Goal: Information Seeking & Learning: Learn about a topic

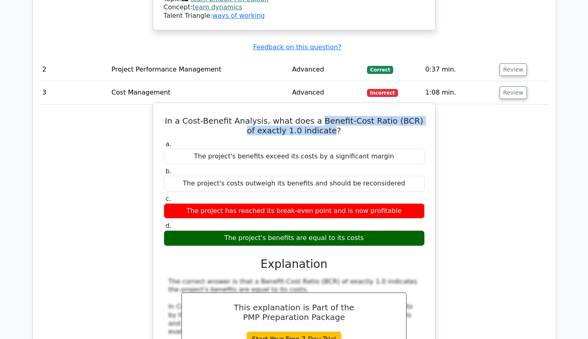
drag, startPoint x: 317, startPoint y: 89, endPoint x: 326, endPoint y: 101, distance: 15.3
click at [326, 116] on h5 "In a Cost-Benefit Analysis, what does a Benefit-Cost Ratio (BCR) of exactly 1.0…" at bounding box center [294, 125] width 263 height 19
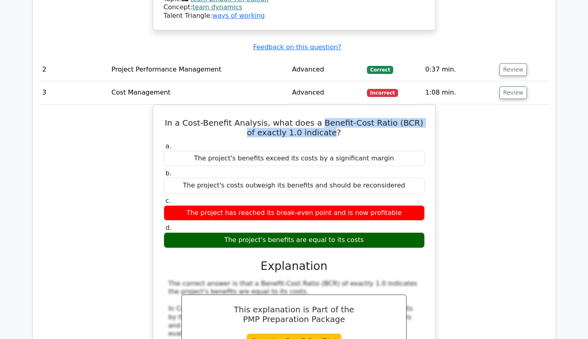
copy h5 "Benefit-Cost Ratio (BCR) of exactly 1.0 indicate"
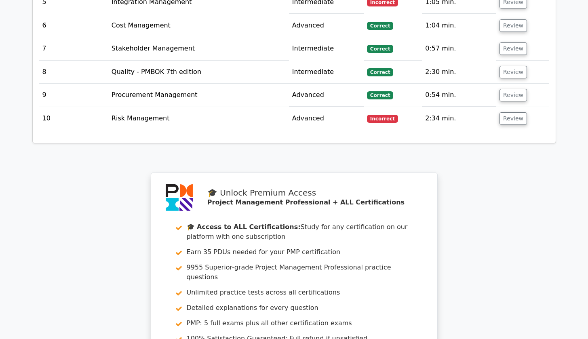
scroll to position [1952, 0]
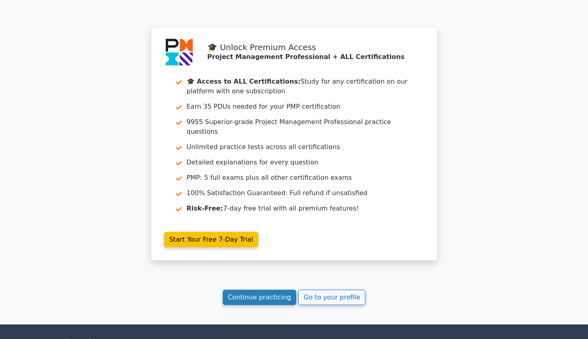
click at [258, 290] on link "Continue practicing" at bounding box center [260, 297] width 74 height 15
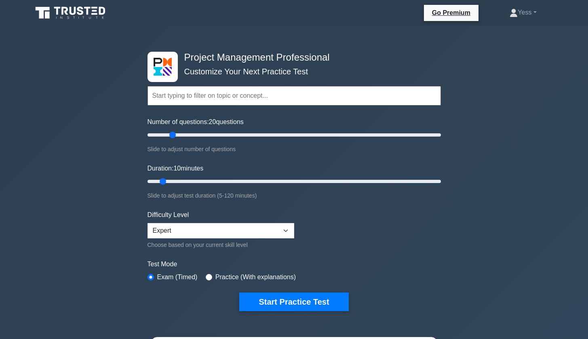
drag, startPoint x: 157, startPoint y: 134, endPoint x: 171, endPoint y: 135, distance: 13.4
type input "20"
click at [171, 135] on input "Number of questions: 20 questions" at bounding box center [295, 135] width 294 height 10
drag, startPoint x: 165, startPoint y: 182, endPoint x: 196, endPoint y: 184, distance: 31.7
click at [196, 184] on input "Duration: 25 minutes" at bounding box center [295, 182] width 294 height 10
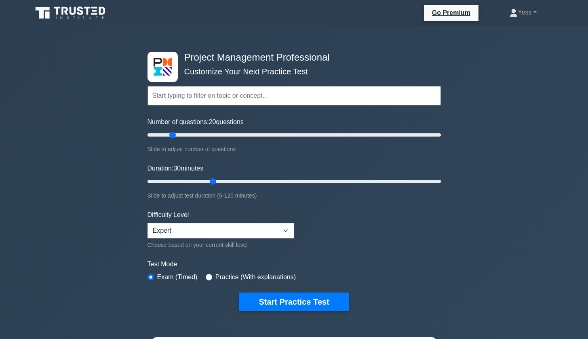
drag, startPoint x: 201, startPoint y: 180, endPoint x: 210, endPoint y: 180, distance: 8.9
click at [210, 180] on input "Duration: 30 minutes" at bounding box center [295, 182] width 294 height 10
drag, startPoint x: 212, startPoint y: 181, endPoint x: 206, endPoint y: 180, distance: 6.2
click at [206, 180] on input "Duration: 25 minutes" at bounding box center [295, 182] width 294 height 10
drag, startPoint x: 201, startPoint y: 181, endPoint x: 211, endPoint y: 180, distance: 10.5
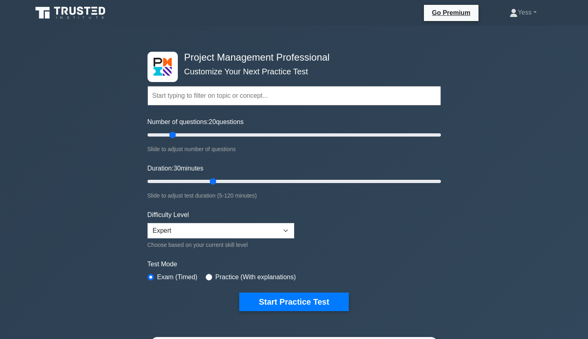
type input "30"
click at [211, 180] on input "Duration: 30 minutes" at bounding box center [295, 182] width 294 height 10
click at [293, 298] on button "Start Practice Test" at bounding box center [293, 302] width 109 height 19
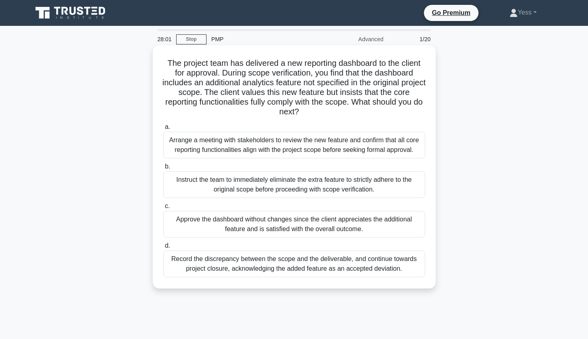
click at [330, 187] on div "Instruct the team to immediately eliminate the extra feature to strictly adhere…" at bounding box center [294, 184] width 262 height 27
click at [163, 169] on input "b. Instruct the team to immediately eliminate the extra feature to strictly adh…" at bounding box center [163, 166] width 0 height 5
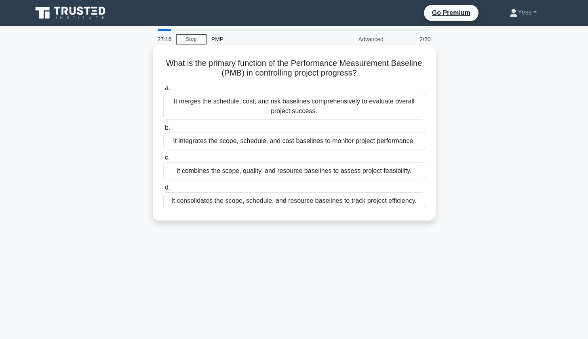
click at [289, 140] on div "It integrates the scope, schedule, and cost baselines to monitor project perfor…" at bounding box center [294, 141] width 262 height 17
click at [163, 131] on input "b. It integrates the scope, schedule, and cost baselines to monitor project per…" at bounding box center [163, 127] width 0 height 5
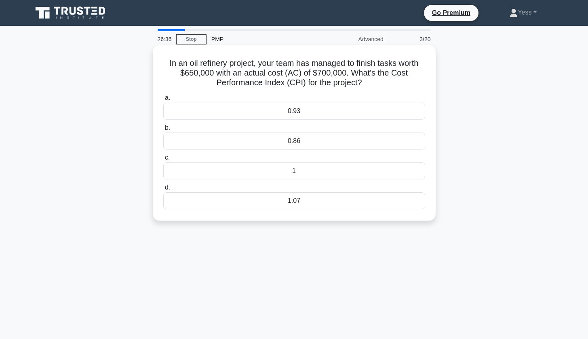
click at [308, 114] on div "0.93" at bounding box center [294, 111] width 262 height 17
click at [163, 101] on input "a. 0.93" at bounding box center [163, 97] width 0 height 5
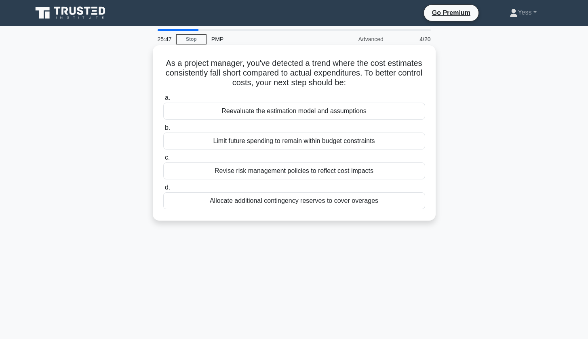
click at [352, 109] on div "Reevaluate the estimation model and assumptions" at bounding box center [294, 111] width 262 height 17
click at [163, 101] on input "a. Reevaluate the estimation model and assumptions" at bounding box center [163, 97] width 0 height 5
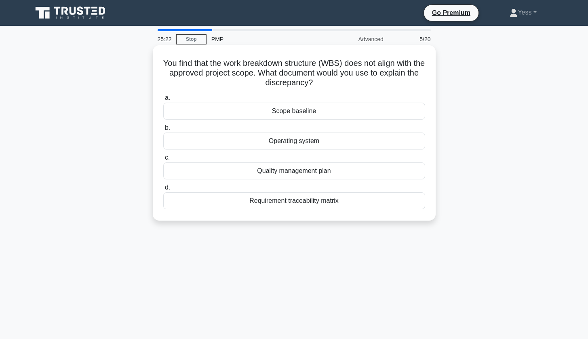
click at [304, 111] on div "Scope baseline" at bounding box center [294, 111] width 262 height 17
click at [163, 101] on input "a. Scope baseline" at bounding box center [163, 97] width 0 height 5
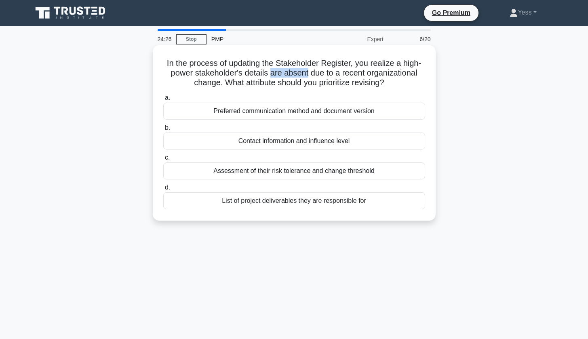
drag, startPoint x: 269, startPoint y: 75, endPoint x: 308, endPoint y: 71, distance: 38.6
click at [308, 71] on h5 "In the process of updating the Stakeholder Register, you realize a high-power s…" at bounding box center [295, 73] width 264 height 30
click at [288, 78] on h5 "In the process of updating the Stakeholder Register, you realize a high-power s…" at bounding box center [295, 73] width 264 height 30
click at [306, 141] on div "Contact information and influence level" at bounding box center [294, 141] width 262 height 17
click at [163, 131] on input "b. Contact information and influence level" at bounding box center [163, 127] width 0 height 5
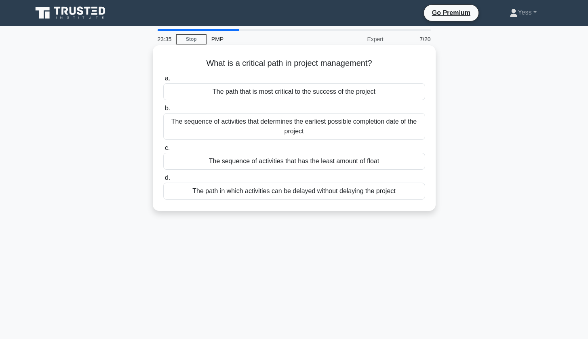
click at [336, 96] on div "The path that is most critical to the success of the project" at bounding box center [294, 91] width 262 height 17
click at [163, 81] on input "a. The path that is most critical to the success of the project" at bounding box center [163, 78] width 0 height 5
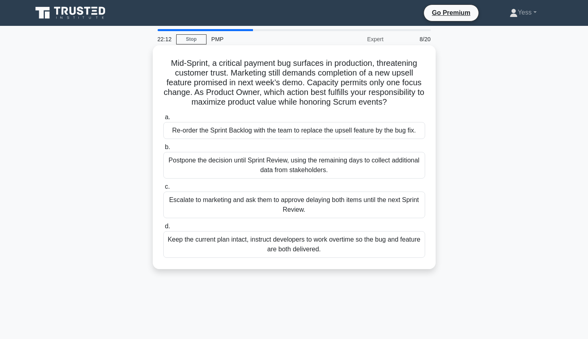
click at [380, 132] on div "Re-order the Sprint Backlog with the team to replace the upsell feature by the …" at bounding box center [294, 130] width 262 height 17
click at [163, 120] on input "a. Re-order the Sprint Backlog with the team to replace the upsell feature by t…" at bounding box center [163, 117] width 0 height 5
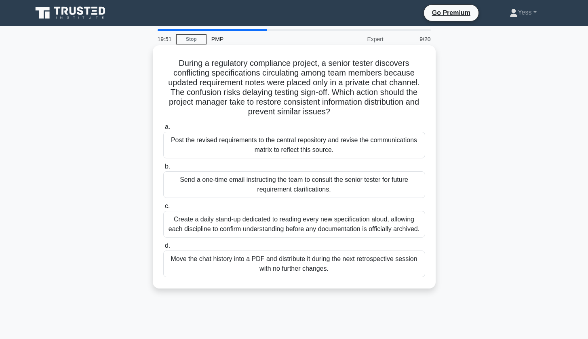
click at [379, 225] on div "Create a daily stand-up dedicated to reading every new specification aloud, all…" at bounding box center [294, 224] width 262 height 27
click at [163, 209] on input "c. Create a daily stand-up dedicated to reading every new specification aloud, …" at bounding box center [163, 206] width 0 height 5
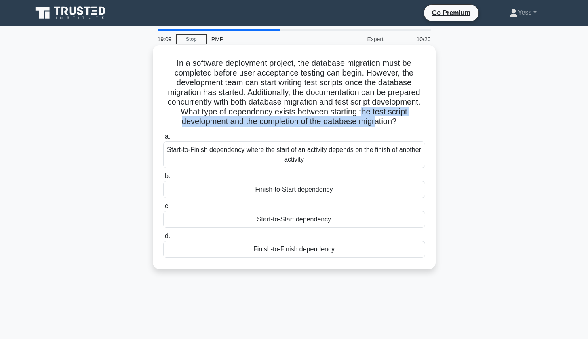
drag, startPoint x: 361, startPoint y: 112, endPoint x: 377, endPoint y: 116, distance: 17.3
click at [376, 116] on h5 "In a software deployment project, the database migration must be completed befo…" at bounding box center [295, 92] width 264 height 69
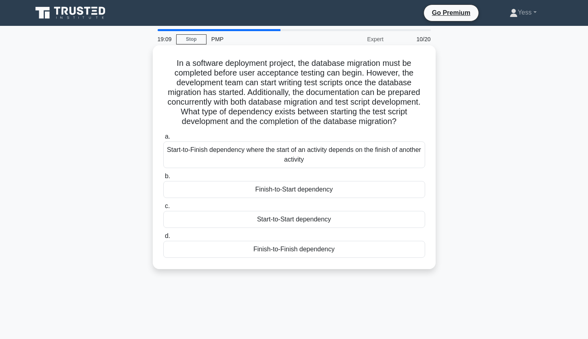
click at [403, 120] on icon ".spinner_0XTQ{transform-origin:center;animation:spinner_y6GP .75s linear infini…" at bounding box center [402, 122] width 10 height 10
click at [307, 220] on div "Start-to-Start dependency" at bounding box center [294, 219] width 262 height 17
click at [163, 209] on input "c. Start-to-Start dependency" at bounding box center [163, 206] width 0 height 5
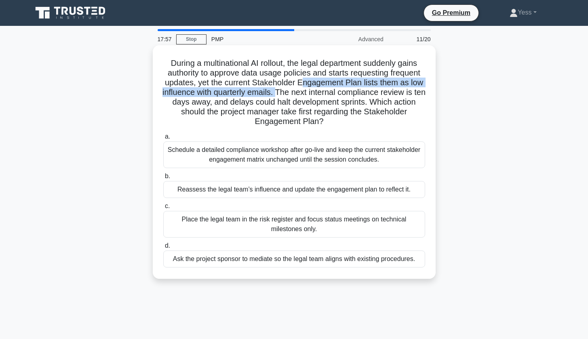
drag, startPoint x: 304, startPoint y: 81, endPoint x: 284, endPoint y: 91, distance: 22.8
click at [284, 91] on h5 "During a multinational AI rollout, the legal department suddenly gains authorit…" at bounding box center [295, 92] width 264 height 69
click at [327, 98] on h5 "During a multinational AI rollout, the legal department suddenly gains authorit…" at bounding box center [295, 92] width 264 height 69
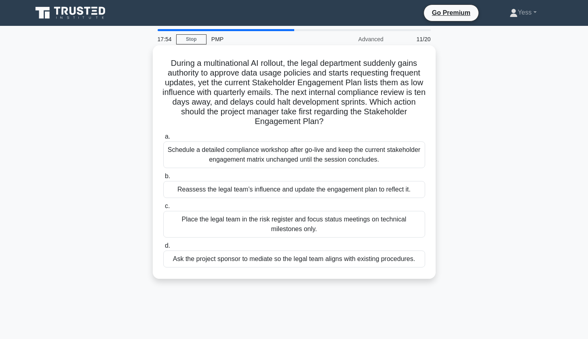
click at [280, 93] on h5 "During a multinational AI rollout, the legal department suddenly gains authorit…" at bounding box center [295, 92] width 264 height 69
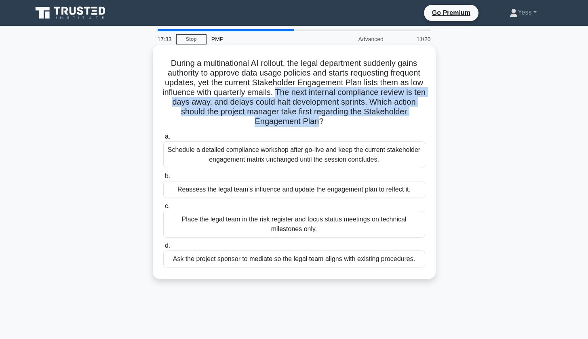
drag, startPoint x: 282, startPoint y: 89, endPoint x: 317, endPoint y: 122, distance: 48.0
click at [317, 122] on h5 "During a multinational AI rollout, the legal department suddenly gains authorit…" at bounding box center [295, 92] width 264 height 69
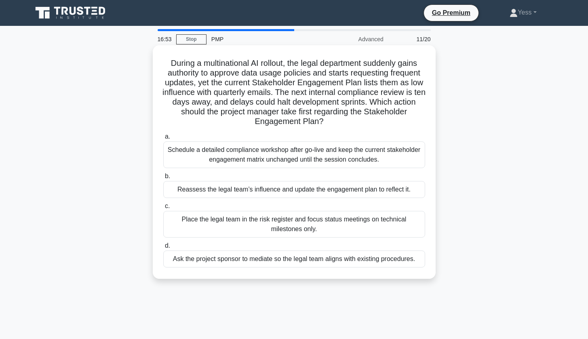
click at [368, 194] on div "Reassess the legal team’s influence and update the engagement plan to reflect i…" at bounding box center [294, 189] width 262 height 17
click at [163, 179] on input "b. Reassess the legal team’s influence and update the engagement plan to reflec…" at bounding box center [163, 176] width 0 height 5
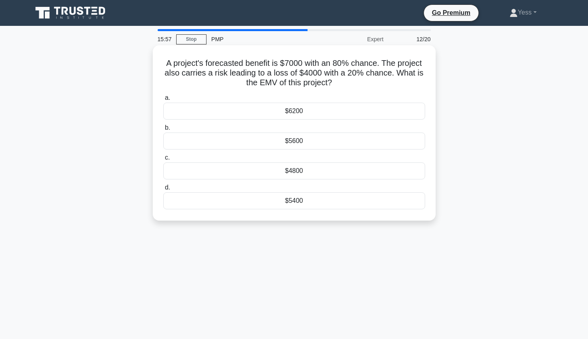
click at [305, 168] on div "$4800" at bounding box center [294, 171] width 262 height 17
click at [163, 161] on input "c. $4800" at bounding box center [163, 157] width 0 height 5
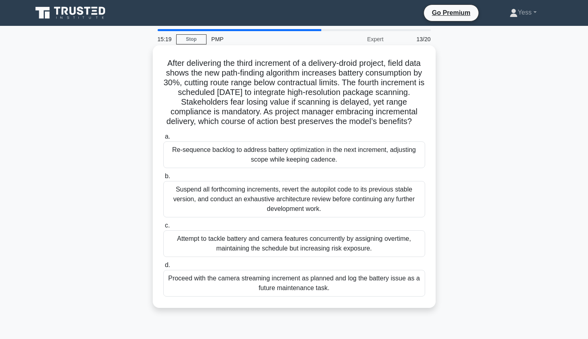
drag, startPoint x: 335, startPoint y: 122, endPoint x: 424, endPoint y: 120, distance: 89.0
click at [424, 120] on h5 "After delivering the third increment of a delivery-droid project, field data sh…" at bounding box center [295, 92] width 264 height 69
click at [231, 133] on label "a. Re-sequence backlog to address battery optimization in the next increment, a…" at bounding box center [294, 150] width 262 height 36
click at [163, 134] on input "a. Re-sequence backlog to address battery optimization in the next increment, a…" at bounding box center [163, 136] width 0 height 5
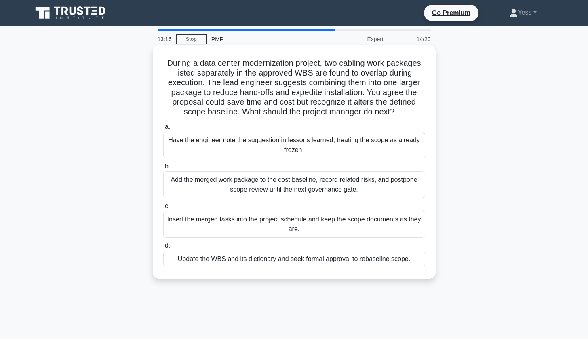
drag, startPoint x: 365, startPoint y: 91, endPoint x: 406, endPoint y: 107, distance: 44.1
click at [406, 107] on h5 "During a data center modernization project, two cabling work packages listed se…" at bounding box center [295, 87] width 264 height 59
click at [362, 262] on div "Update the WBS and its dictionary and seek formal approval to rebaseline scope." at bounding box center [294, 259] width 262 height 17
click at [163, 249] on input "d. Update the WBS and its dictionary and seek formal approval to rebaseline sco…" at bounding box center [163, 245] width 0 height 5
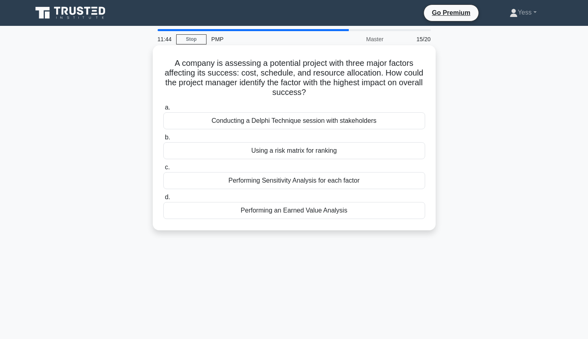
click at [336, 149] on div "Using a risk matrix for ranking" at bounding box center [294, 150] width 262 height 17
click at [163, 140] on input "b. Using a risk matrix for ranking" at bounding box center [163, 137] width 0 height 5
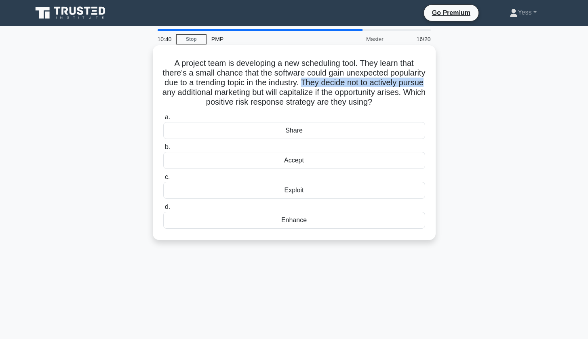
drag, startPoint x: 348, startPoint y: 84, endPoint x: 430, endPoint y: 82, distance: 82.1
click at [430, 82] on div "A project team is developing a new scheduling tool. They learn that there's a s…" at bounding box center [294, 143] width 277 height 188
click at [322, 97] on h5 "A project team is developing a new scheduling tool. They learn that there's a s…" at bounding box center [295, 82] width 264 height 49
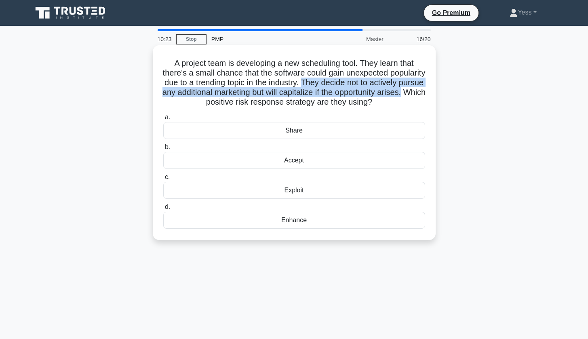
drag, startPoint x: 305, startPoint y: 82, endPoint x: 414, endPoint y: 91, distance: 109.5
click at [414, 91] on h5 "A project team is developing a new scheduling tool. They learn that there's a s…" at bounding box center [295, 82] width 264 height 49
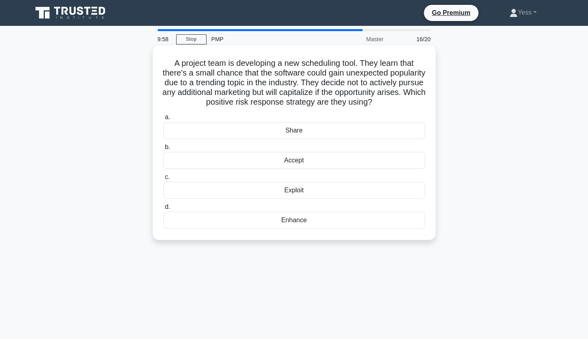
click at [295, 161] on div "Accept" at bounding box center [294, 160] width 262 height 17
click at [163, 150] on input "b. Accept" at bounding box center [163, 147] width 0 height 5
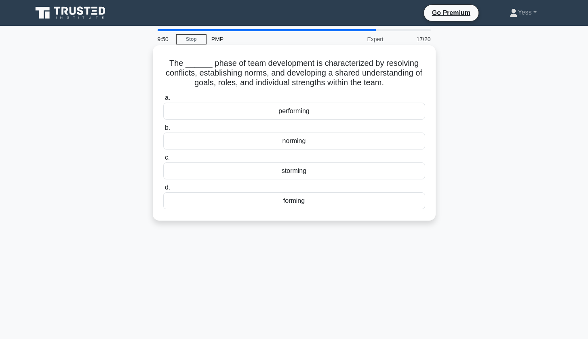
click at [295, 142] on div "norming" at bounding box center [294, 141] width 262 height 17
click at [163, 131] on input "b. norming" at bounding box center [163, 127] width 0 height 5
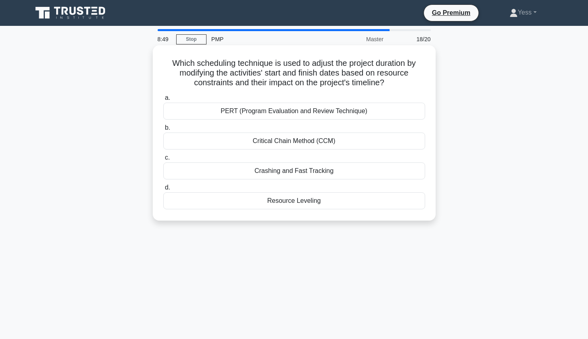
click at [302, 139] on div "Critical Chain Method (CCM)" at bounding box center [294, 141] width 262 height 17
click at [163, 131] on input "b. Critical Chain Method (CCM)" at bounding box center [163, 127] width 0 height 5
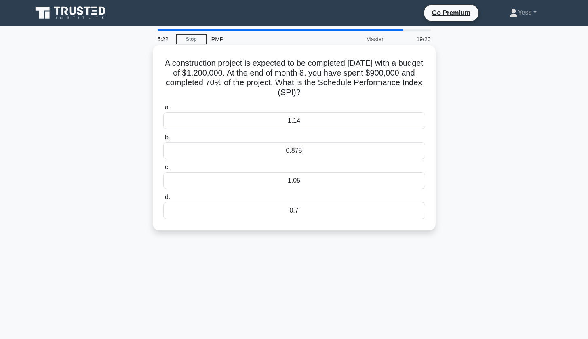
click at [308, 150] on div "0.875" at bounding box center [294, 150] width 262 height 17
click at [163, 140] on input "b. 0.875" at bounding box center [163, 137] width 0 height 5
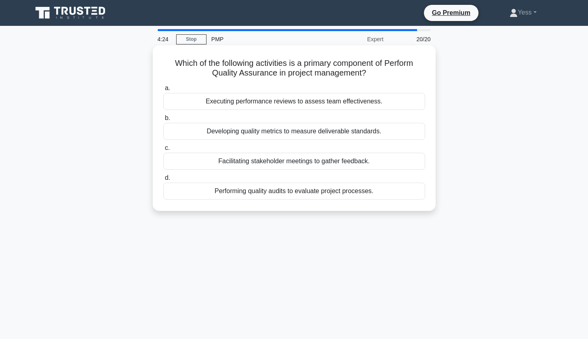
click at [321, 103] on div "Executing performance reviews to assess team effectiveness." at bounding box center [294, 101] width 262 height 17
click at [163, 91] on input "a. Executing performance reviews to assess team effectiveness." at bounding box center [163, 88] width 0 height 5
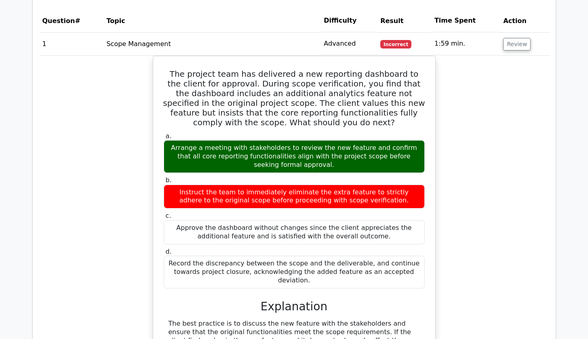
scroll to position [756, 0]
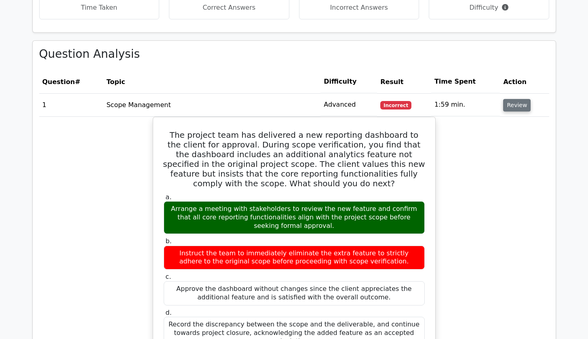
click at [513, 99] on button "Review" at bounding box center [516, 105] width 27 height 13
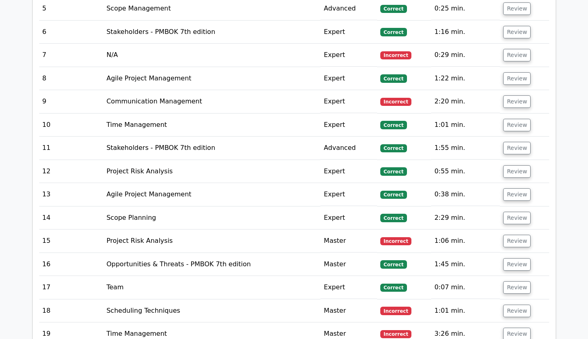
scroll to position [881, 0]
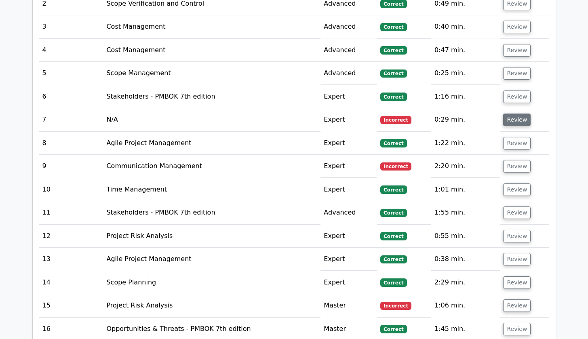
click at [515, 114] on button "Review" at bounding box center [516, 120] width 27 height 13
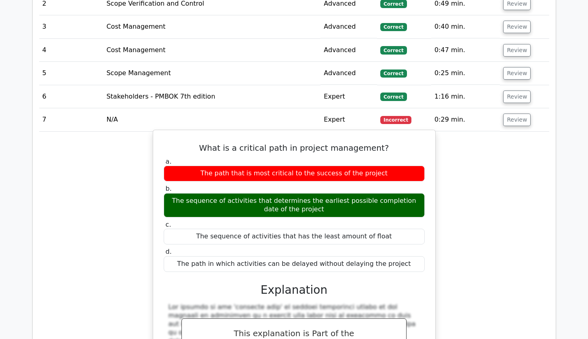
drag, startPoint x: 168, startPoint y: 188, endPoint x: 304, endPoint y: 194, distance: 136.4
click at [304, 194] on div "The sequence of activities that determines the earliest possible completion dat…" at bounding box center [294, 205] width 261 height 24
drag, startPoint x: 314, startPoint y: 198, endPoint x: 171, endPoint y: 189, distance: 143.8
click at [171, 193] on div "The sequence of activities that determines the earliest possible completion dat…" at bounding box center [294, 205] width 261 height 24
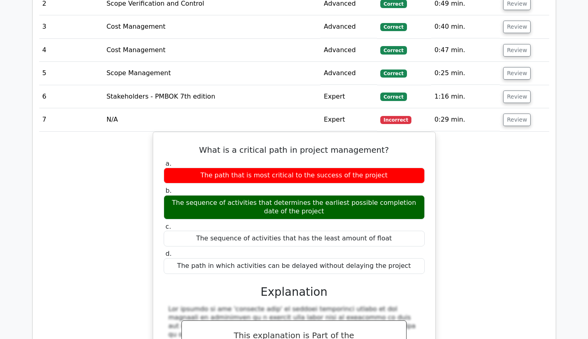
click at [493, 188] on div "What is a critical path in project management? a. The path that is most critica…" at bounding box center [294, 324] width 510 height 385
click at [513, 114] on button "Review" at bounding box center [516, 120] width 27 height 13
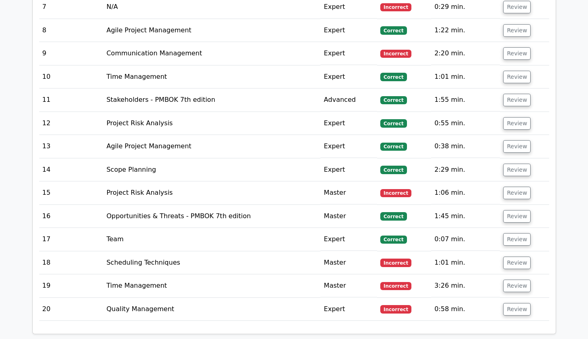
scroll to position [717, 0]
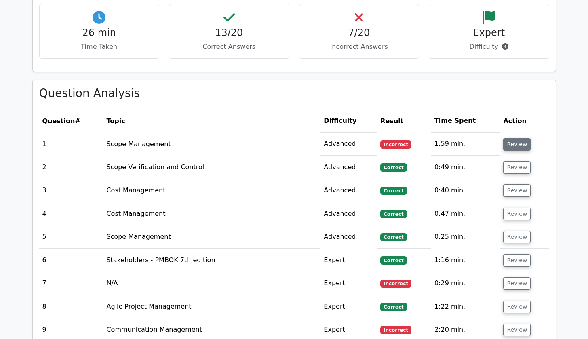
click at [513, 138] on button "Review" at bounding box center [516, 144] width 27 height 13
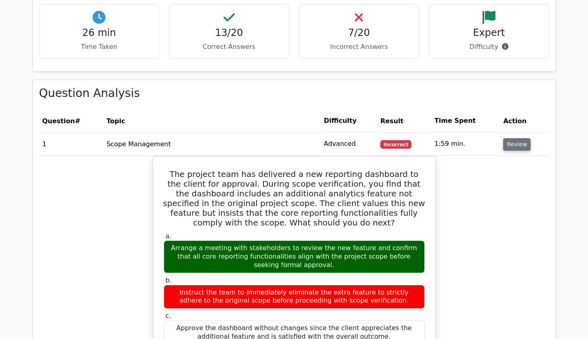
click at [515, 138] on button "Review" at bounding box center [516, 144] width 27 height 13
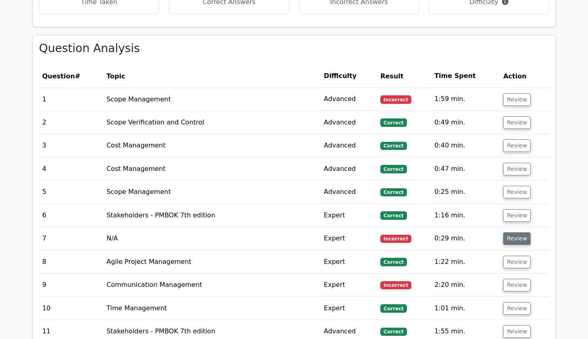
scroll to position [776, 0]
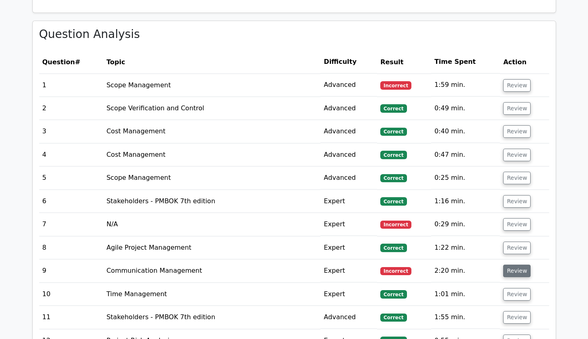
click at [510, 265] on button "Review" at bounding box center [516, 271] width 27 height 13
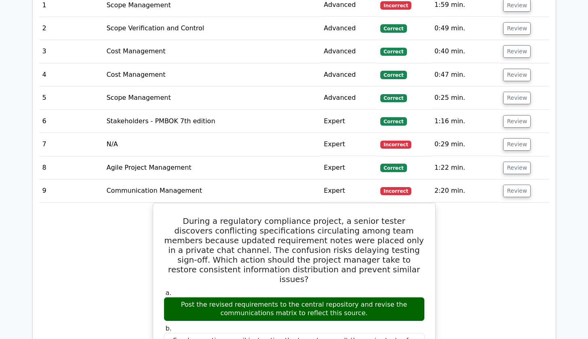
scroll to position [1015, 0]
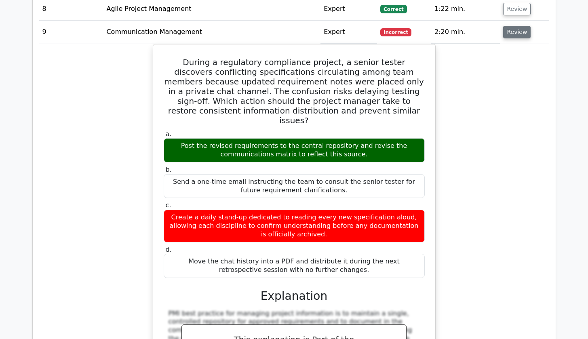
click at [514, 26] on button "Review" at bounding box center [516, 32] width 27 height 13
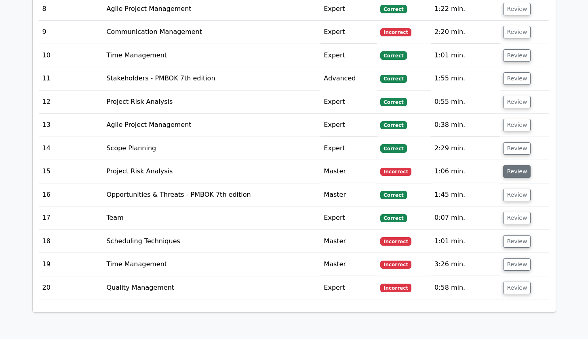
click at [522, 165] on button "Review" at bounding box center [516, 171] width 27 height 13
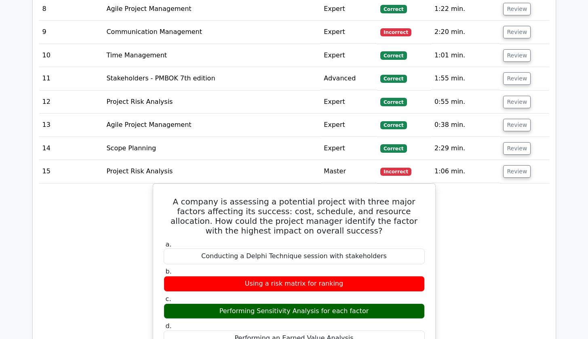
scroll to position [1029, 0]
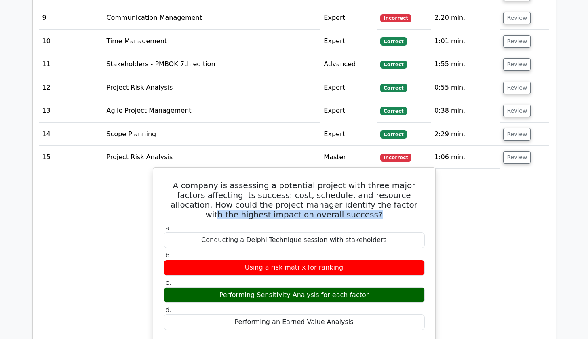
drag, startPoint x: 317, startPoint y: 190, endPoint x: 425, endPoint y: 201, distance: 108.1
click at [425, 201] on h5 "A company is assessing a potential project with three major factors affecting i…" at bounding box center [294, 200] width 263 height 39
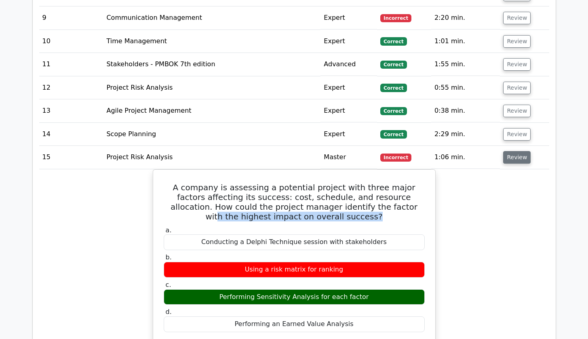
click at [510, 151] on button "Review" at bounding box center [516, 157] width 27 height 13
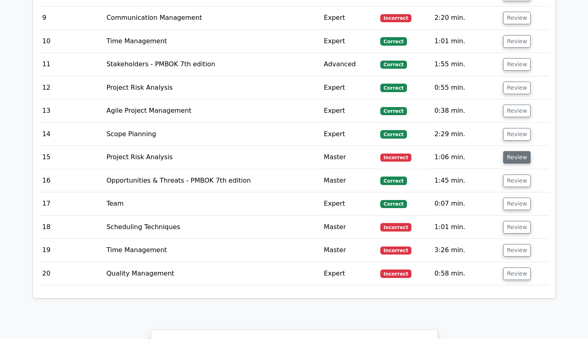
click at [511, 151] on button "Review" at bounding box center [516, 157] width 27 height 13
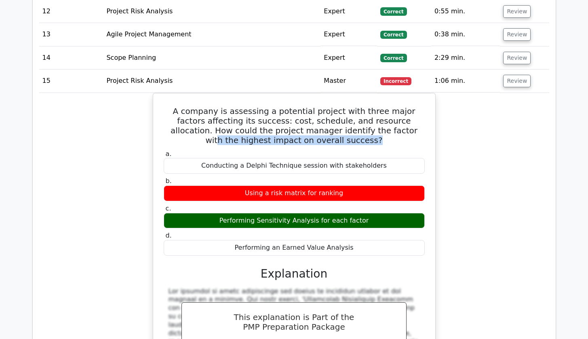
scroll to position [1121, 0]
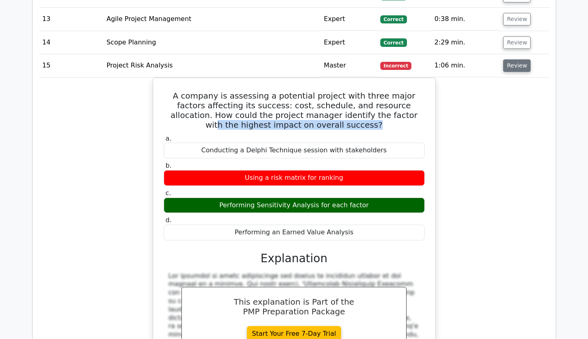
click at [510, 59] on button "Review" at bounding box center [516, 65] width 27 height 13
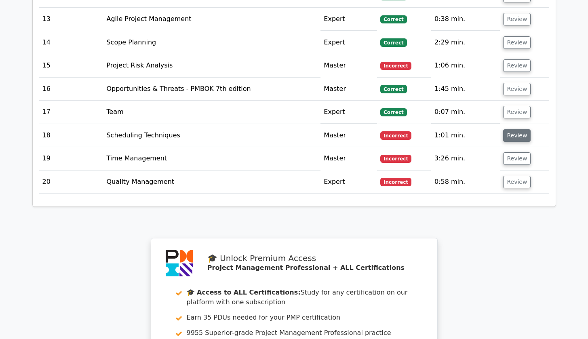
click at [513, 129] on button "Review" at bounding box center [516, 135] width 27 height 13
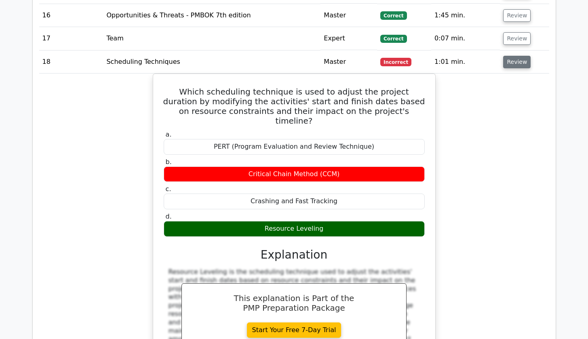
click at [513, 56] on button "Review" at bounding box center [516, 62] width 27 height 13
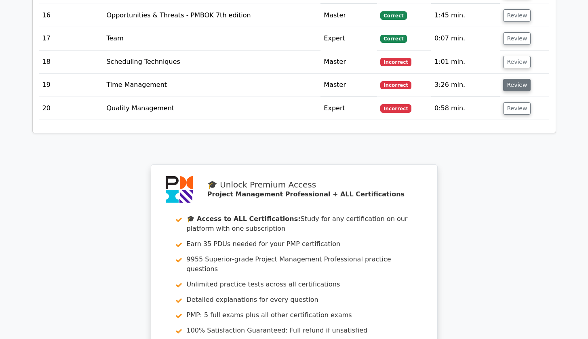
click at [510, 79] on button "Review" at bounding box center [516, 85] width 27 height 13
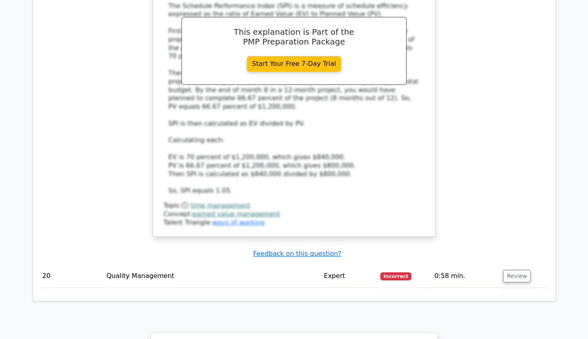
scroll to position [1217, 0]
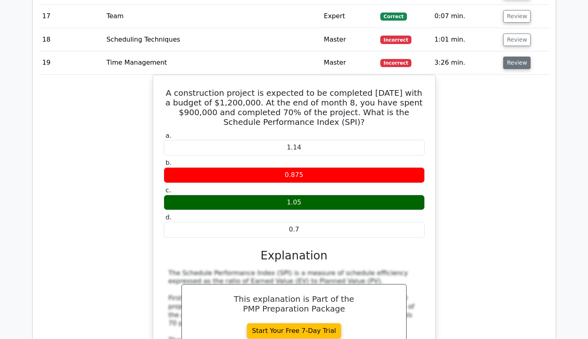
click at [520, 57] on button "Review" at bounding box center [516, 63] width 27 height 13
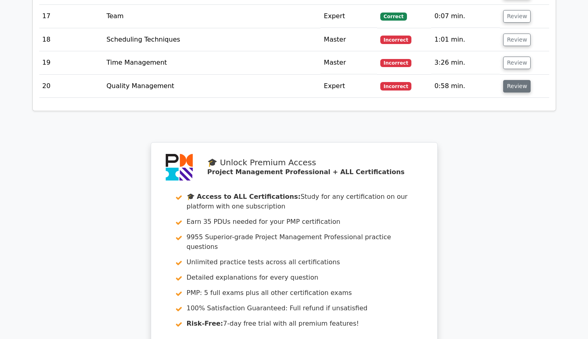
click at [517, 81] on button "Review" at bounding box center [516, 86] width 27 height 13
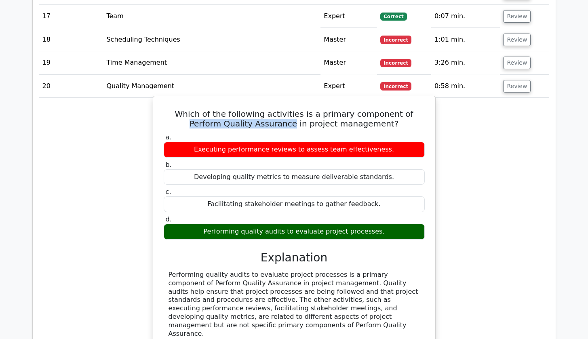
drag, startPoint x: 386, startPoint y: 102, endPoint x: 283, endPoint y: 114, distance: 104.2
click at [283, 114] on h5 "Which of the following activities is a primary component of Perform Quality Ass…" at bounding box center [294, 118] width 263 height 19
click at [342, 109] on h5 "Which of the following activities is a primary component of Perform Quality Ass…" at bounding box center [294, 118] width 263 height 19
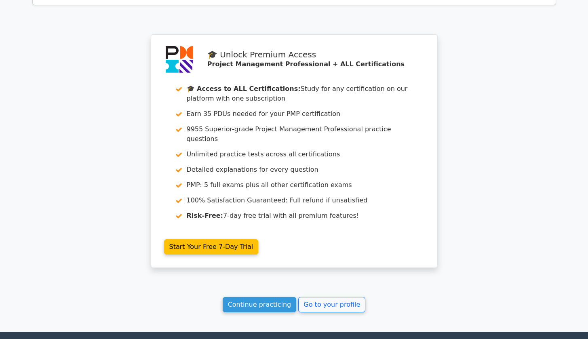
scroll to position [1696, 0]
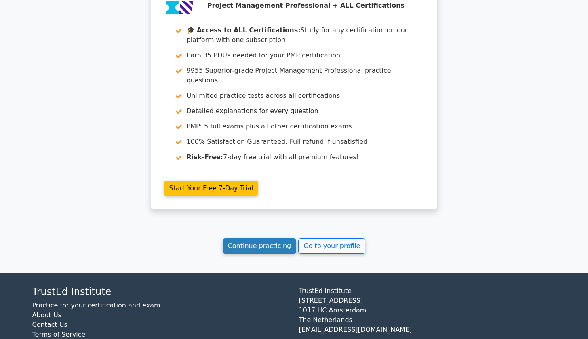
click at [239, 239] on link "Continue practicing" at bounding box center [260, 246] width 74 height 15
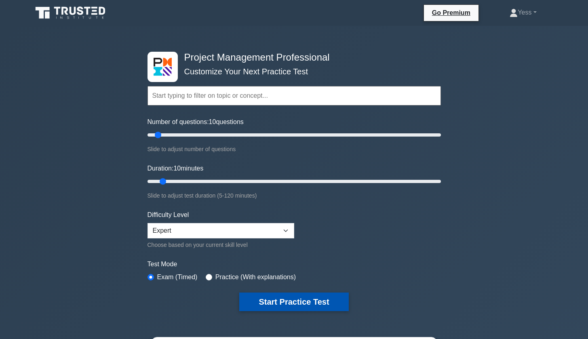
click at [294, 298] on button "Start Practice Test" at bounding box center [293, 302] width 109 height 19
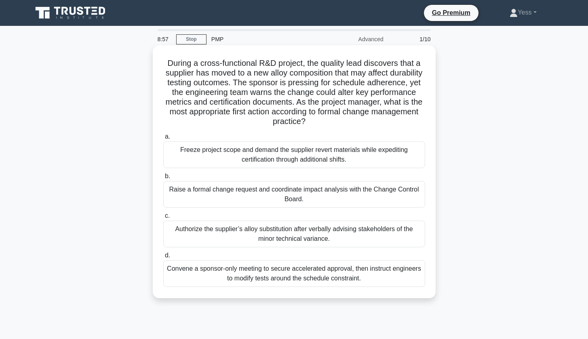
click at [310, 187] on div "Raise a formal change request and coordinate impact analysis with the Change Co…" at bounding box center [294, 194] width 262 height 27
click at [163, 179] on input "b. Raise a formal change request and coordinate impact analysis with the Change…" at bounding box center [163, 176] width 0 height 5
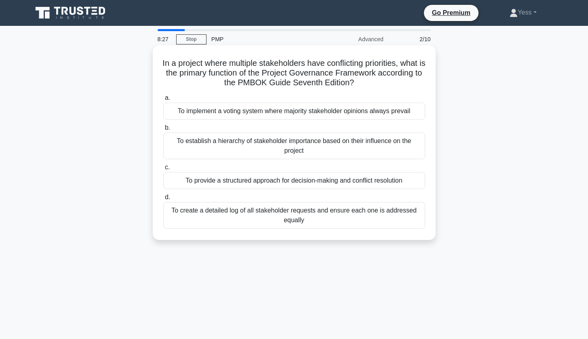
click at [363, 184] on div "To provide a structured approach for decision-making and conflict resolution" at bounding box center [294, 180] width 262 height 17
click at [163, 170] on input "c. To provide a structured approach for decision-making and conflict resolution" at bounding box center [163, 167] width 0 height 5
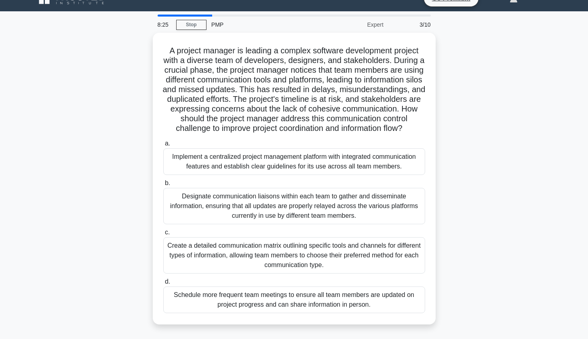
scroll to position [16, 0]
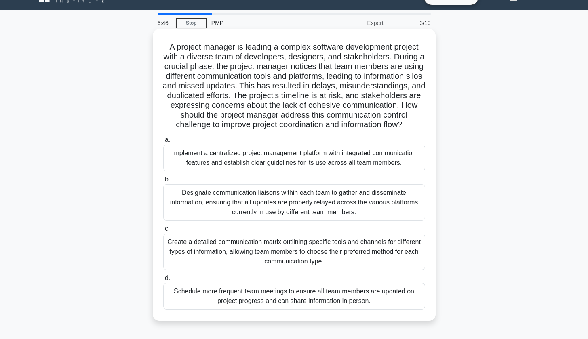
click at [316, 155] on div "Implement a centralized project management platform with integrated communicati…" at bounding box center [294, 158] width 262 height 27
click at [163, 143] on input "a. Implement a centralized project management platform with integrated communic…" at bounding box center [163, 139] width 0 height 5
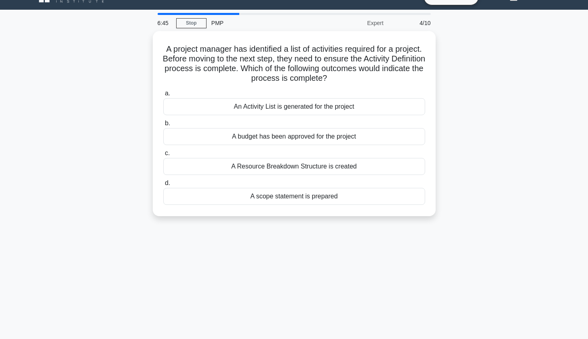
scroll to position [0, 0]
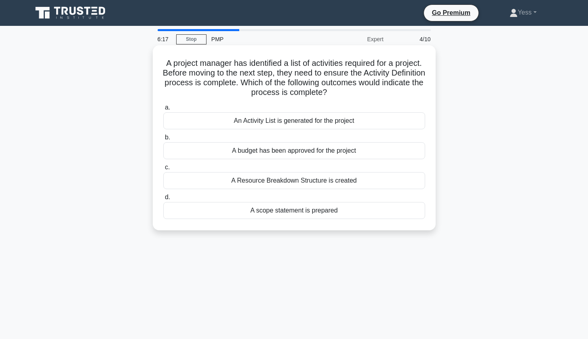
click at [309, 124] on div "An Activity List is generated for the project" at bounding box center [294, 120] width 262 height 17
click at [163, 110] on input "a. An Activity List is generated for the project" at bounding box center [163, 107] width 0 height 5
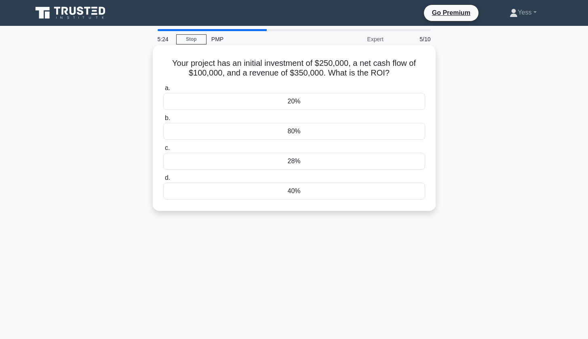
click at [308, 99] on div "20%" at bounding box center [294, 101] width 262 height 17
click at [163, 91] on input "a. 20%" at bounding box center [163, 88] width 0 height 5
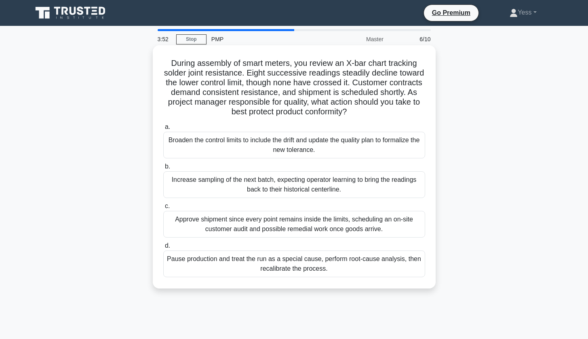
click at [353, 266] on div "Pause production and treat the run as a special cause, perform root-cause analy…" at bounding box center [294, 264] width 262 height 27
click at [163, 249] on input "d. Pause production and treat the run as a special cause, perform root-cause an…" at bounding box center [163, 245] width 0 height 5
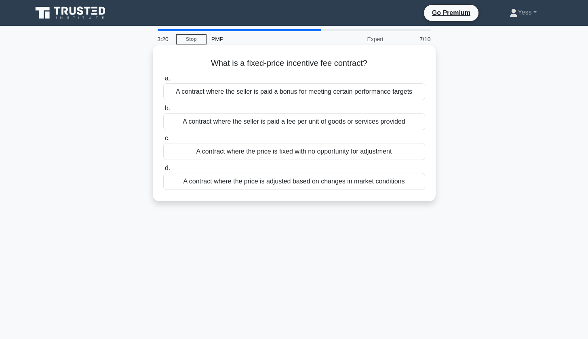
click at [367, 120] on div "A contract where the seller is paid a fee per unit of goods or services provided" at bounding box center [294, 121] width 262 height 17
click at [163, 111] on input "b. A contract where the seller is paid a fee per unit of goods or services prov…" at bounding box center [163, 108] width 0 height 5
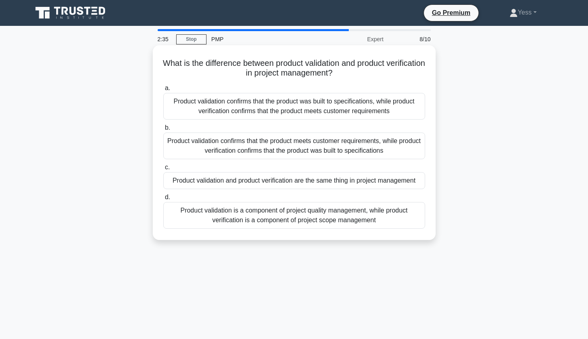
click at [280, 144] on div "Product validation confirms that the product meets customer requirements, while…" at bounding box center [294, 146] width 262 height 27
click at [163, 131] on input "b. Product validation confirms that the product meets customer requirements, wh…" at bounding box center [163, 127] width 0 height 5
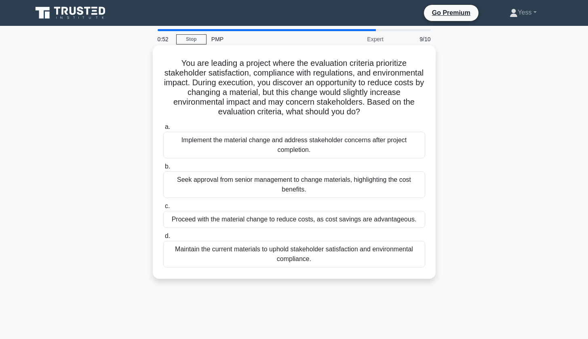
click at [312, 257] on div "Maintain the current materials to uphold stakeholder satisfaction and environme…" at bounding box center [294, 254] width 262 height 27
click at [163, 239] on input "d. Maintain the current materials to uphold stakeholder satisfaction and enviro…" at bounding box center [163, 236] width 0 height 5
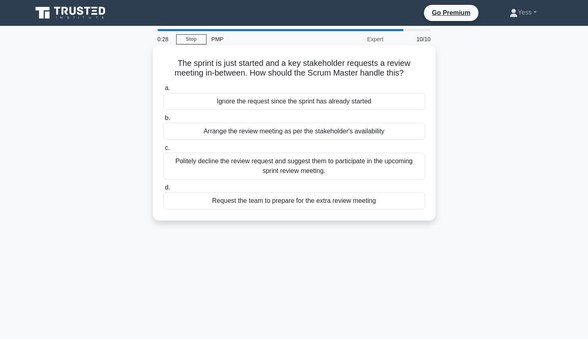
click at [283, 132] on div "Arrange the review meeting as per the stakeholder's availability" at bounding box center [294, 131] width 262 height 17
click at [163, 121] on input "b. Arrange the review meeting as per the stakeholder's availability" at bounding box center [163, 118] width 0 height 5
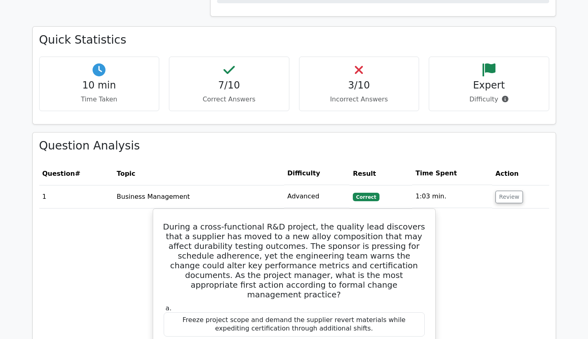
scroll to position [557, 0]
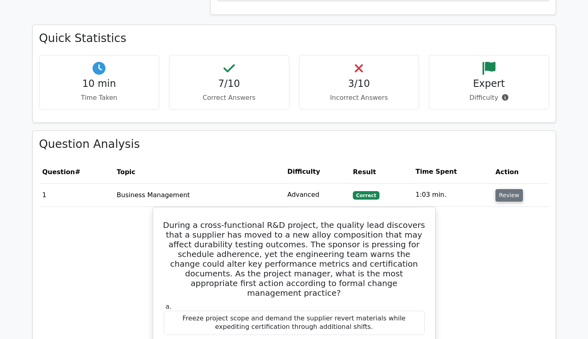
click at [501, 189] on button "Review" at bounding box center [509, 195] width 27 height 13
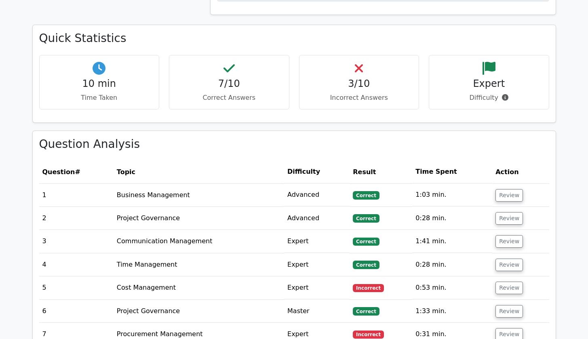
scroll to position [699, 0]
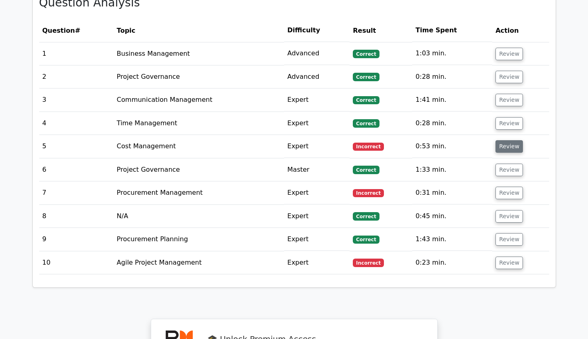
click at [508, 140] on button "Review" at bounding box center [509, 146] width 27 height 13
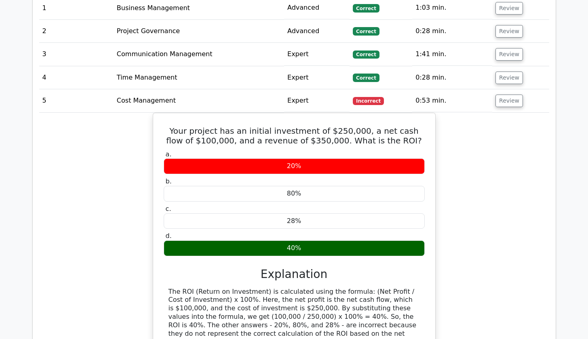
scroll to position [753, 0]
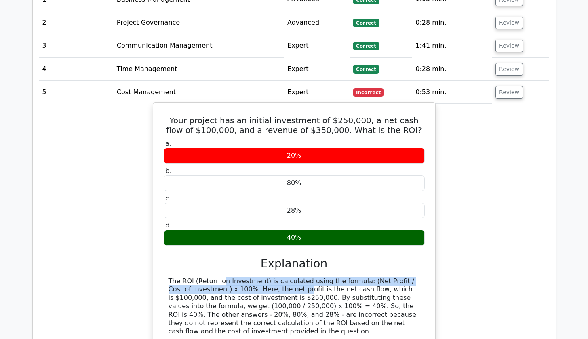
drag, startPoint x: 168, startPoint y: 267, endPoint x: 228, endPoint y: 272, distance: 59.7
click at [228, 277] on div "The ROI (Return on Investment) is calculated using the formula: (Net Profit / C…" at bounding box center [294, 306] width 261 height 59
copy div "The ROI (Return on Investment) is calculated using the formula: (Net Profit / C…"
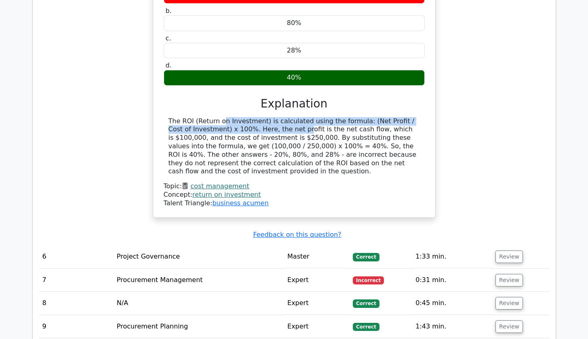
scroll to position [951, 0]
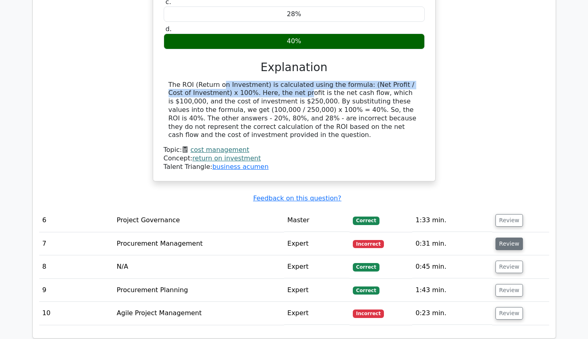
click at [503, 238] on button "Review" at bounding box center [509, 244] width 27 height 13
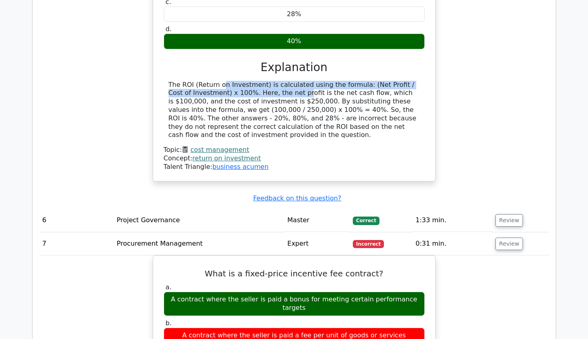
scroll to position [1013, 0]
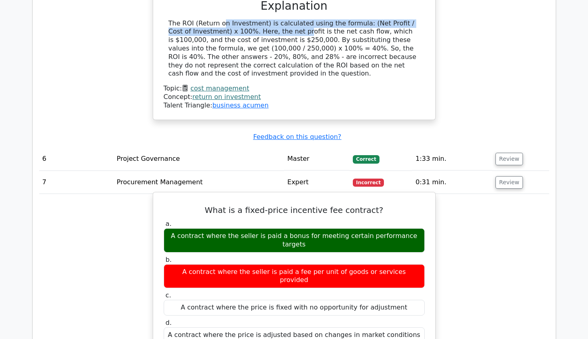
drag, startPoint x: 169, startPoint y: 217, endPoint x: 419, endPoint y: 224, distance: 250.7
click at [419, 228] on div "A contract where the seller is paid a bonus for meeting certain performance tar…" at bounding box center [294, 240] width 261 height 24
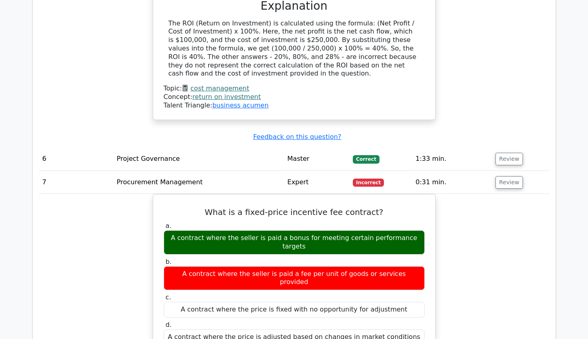
click at [502, 176] on button "Review" at bounding box center [509, 182] width 27 height 13
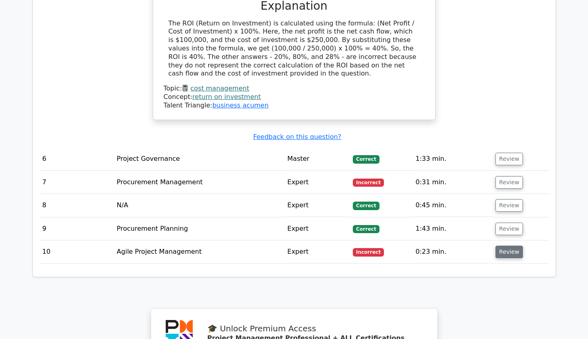
click at [504, 246] on button "Review" at bounding box center [509, 252] width 27 height 13
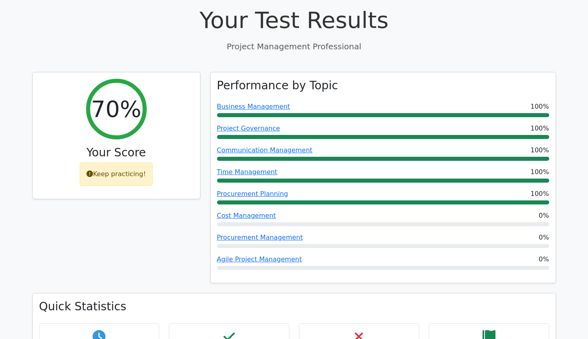
scroll to position [697, 0]
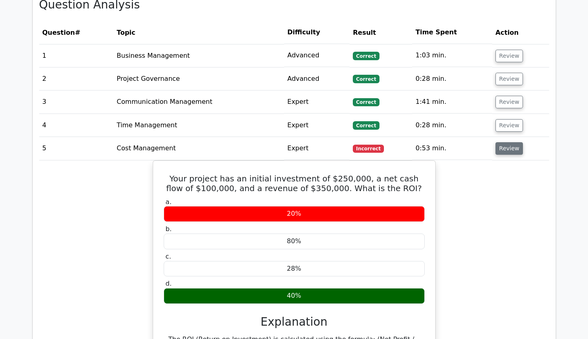
click at [505, 143] on button "Review" at bounding box center [509, 148] width 27 height 13
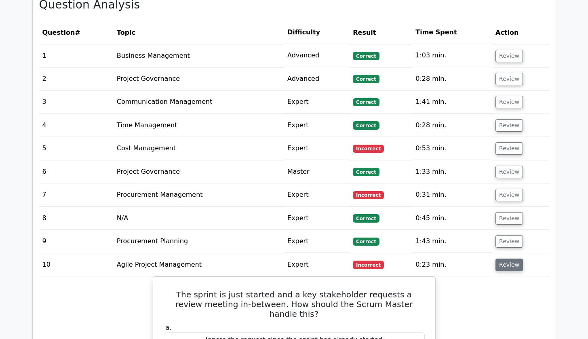
click at [507, 259] on button "Review" at bounding box center [509, 265] width 27 height 13
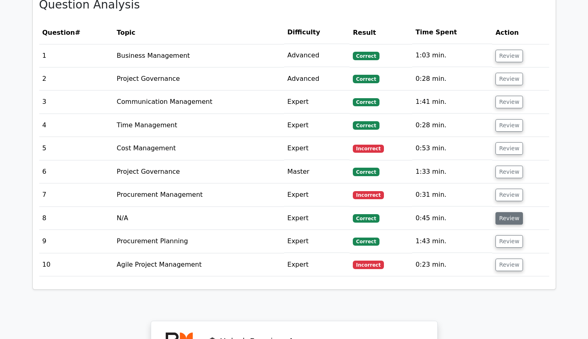
click at [510, 212] on button "Review" at bounding box center [509, 218] width 27 height 13
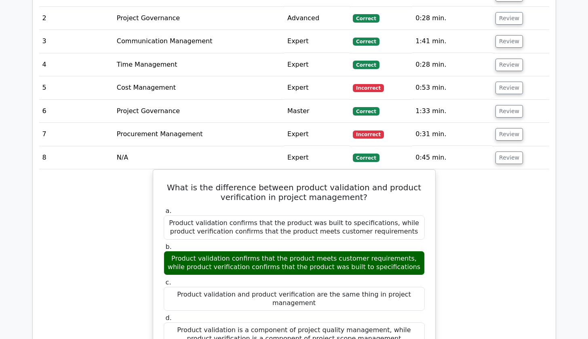
scroll to position [823, 0]
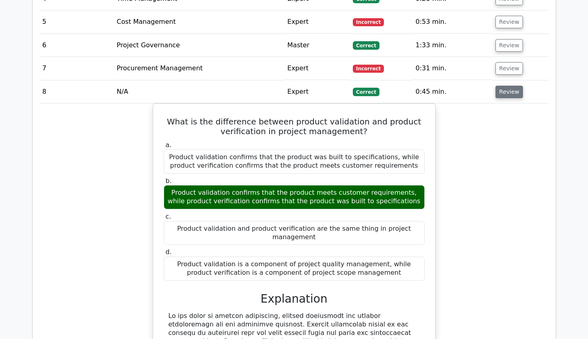
click at [511, 86] on button "Review" at bounding box center [509, 92] width 27 height 13
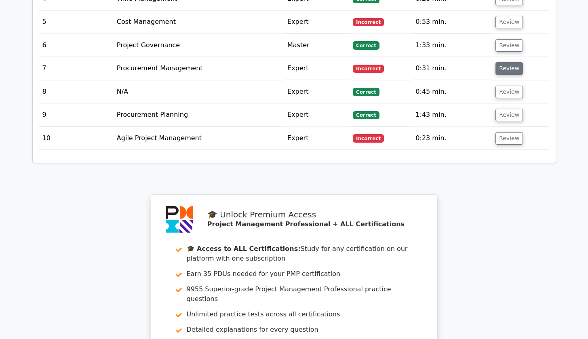
click at [511, 62] on button "Review" at bounding box center [509, 68] width 27 height 13
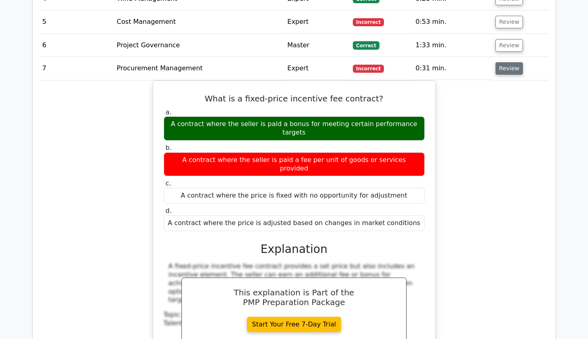
click at [511, 62] on button "Review" at bounding box center [509, 68] width 27 height 13
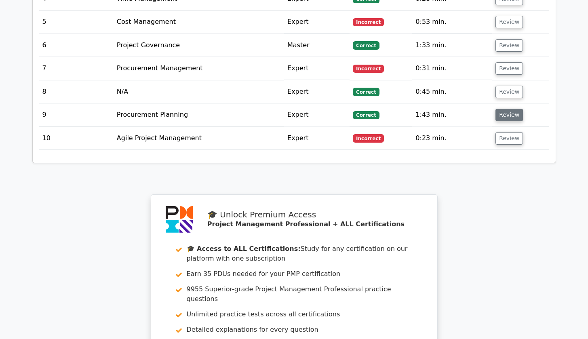
click at [507, 109] on button "Review" at bounding box center [509, 115] width 27 height 13
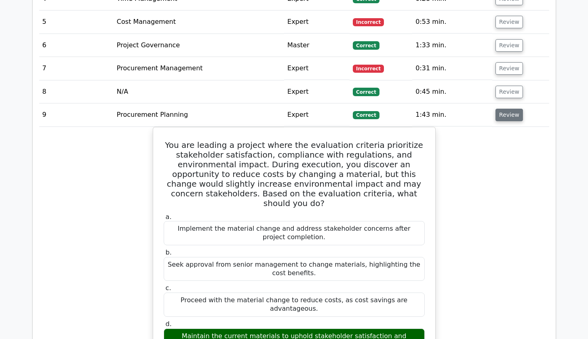
click at [507, 109] on button "Review" at bounding box center [509, 115] width 27 height 13
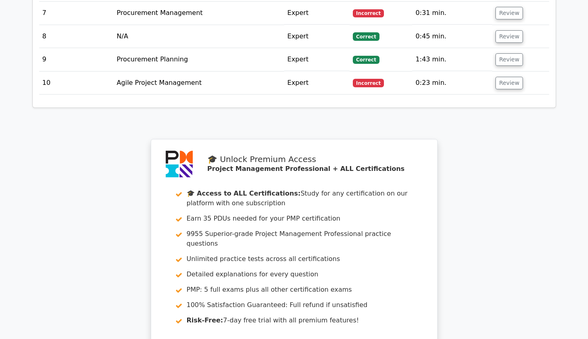
scroll to position [975, 0]
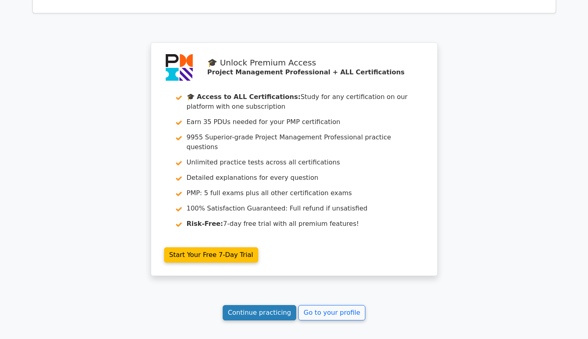
click at [265, 305] on link "Continue practicing" at bounding box center [260, 312] width 74 height 15
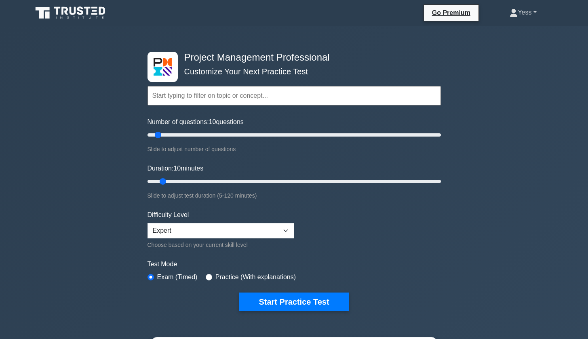
click at [524, 18] on link "Yess" at bounding box center [522, 12] width 65 height 16
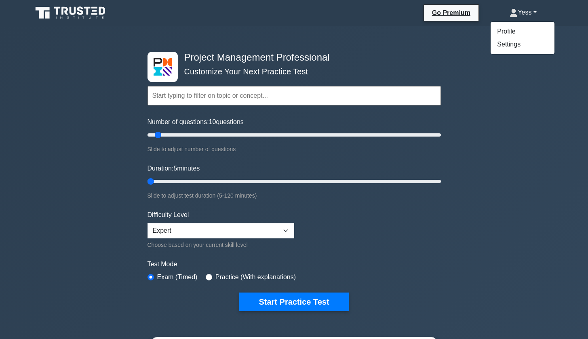
type input "10"
drag, startPoint x: 163, startPoint y: 180, endPoint x: 164, endPoint y: 189, distance: 8.9
click at [164, 189] on div "Duration: 10 minutes Slide to adjust test duration (5-120 minutes)" at bounding box center [295, 182] width 294 height 37
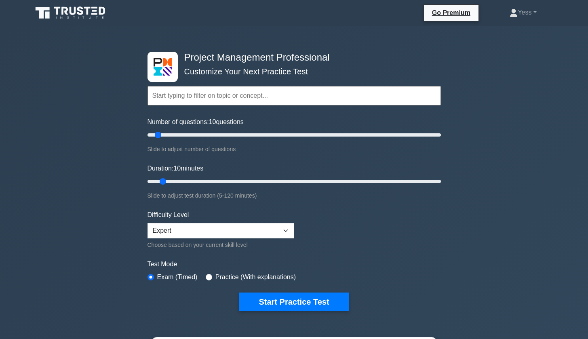
click at [186, 96] on input "text" at bounding box center [295, 95] width 294 height 19
select select "expert"
drag, startPoint x: 164, startPoint y: 179, endPoint x: 173, endPoint y: 180, distance: 8.6
type input "15"
click at [173, 180] on input "Duration: 15 minutes" at bounding box center [295, 182] width 294 height 10
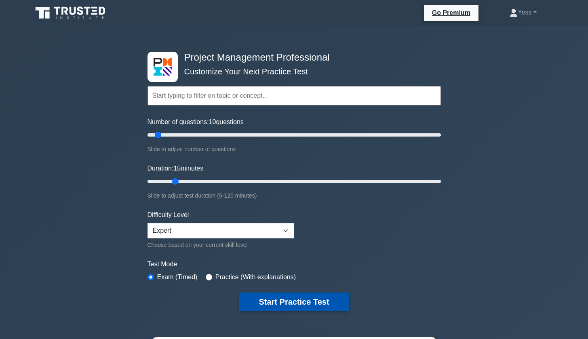
click at [284, 296] on button "Start Practice Test" at bounding box center [293, 302] width 109 height 19
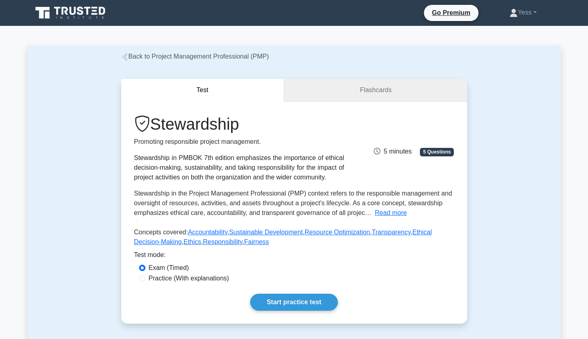
click at [412, 93] on link "Flashcards" at bounding box center [375, 90] width 183 height 23
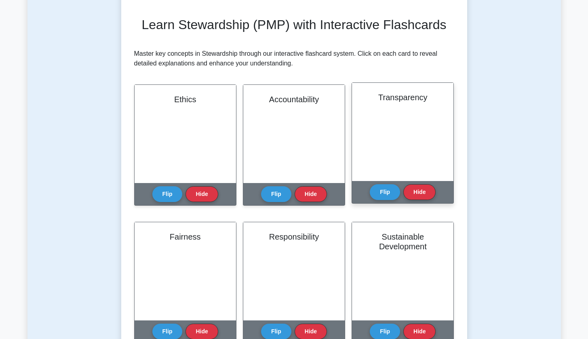
scroll to position [120, 0]
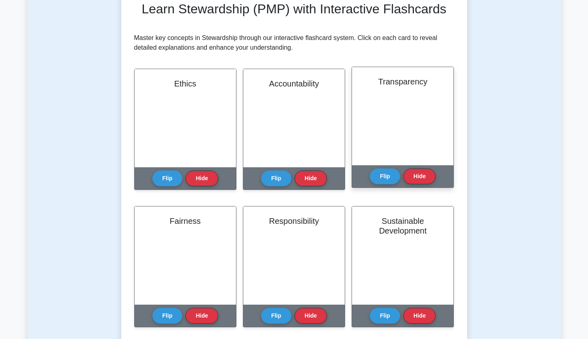
drag, startPoint x: 412, startPoint y: 108, endPoint x: 395, endPoint y: 130, distance: 28.2
click at [395, 130] on div "Transparency" at bounding box center [402, 116] width 101 height 98
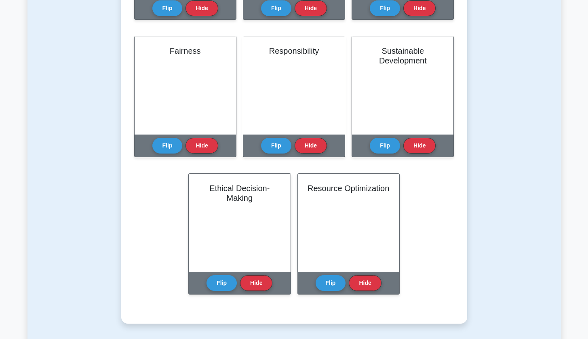
scroll to position [0, 0]
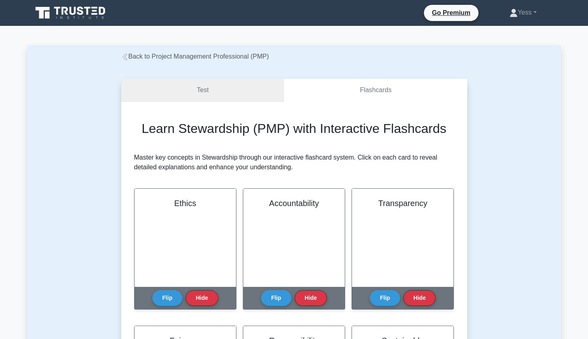
click at [219, 94] on link "Test" at bounding box center [202, 90] width 163 height 23
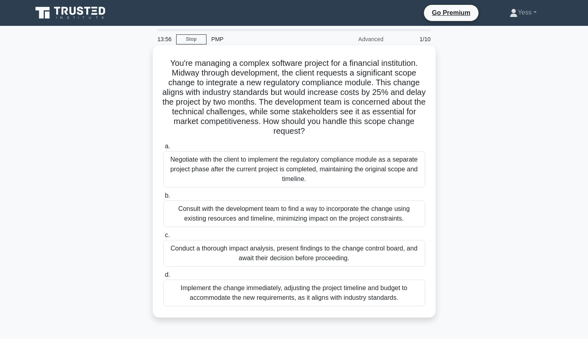
click at [346, 250] on div "Conduct a thorough impact analysis, present findings to the change control boar…" at bounding box center [294, 253] width 262 height 27
click at [163, 238] on input "c. Conduct a thorough impact analysis, present findings to the change control b…" at bounding box center [163, 235] width 0 height 5
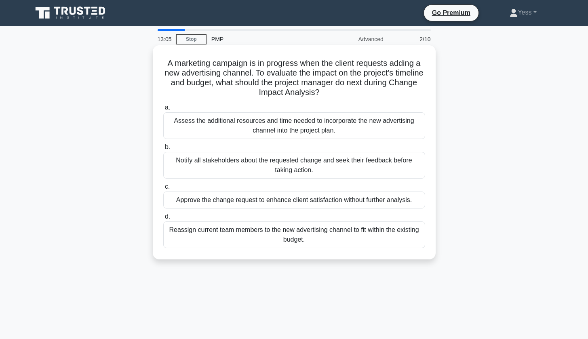
click at [385, 127] on div "Assess the additional resources and time needed to incorporate the new advertis…" at bounding box center [294, 125] width 262 height 27
click at [163, 110] on input "a. Assess the additional resources and time needed to incorporate the new adver…" at bounding box center [163, 107] width 0 height 5
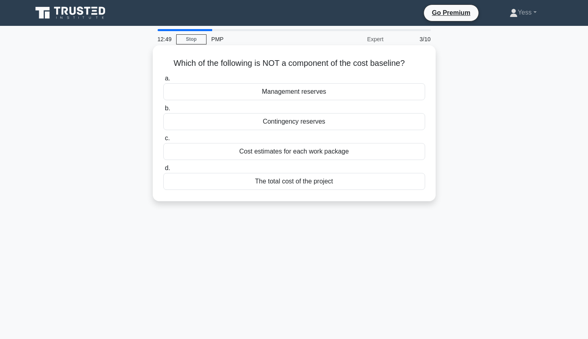
click at [311, 91] on div "Management reserves" at bounding box center [294, 91] width 262 height 17
click at [163, 81] on input "a. Management reserves" at bounding box center [163, 78] width 0 height 5
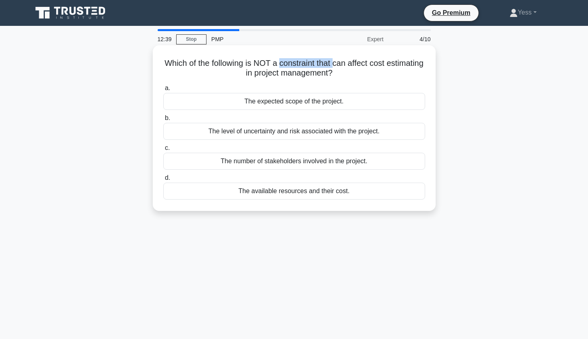
drag, startPoint x: 279, startPoint y: 62, endPoint x: 332, endPoint y: 62, distance: 53.0
click at [332, 62] on h5 "Which of the following is NOT a constraint that can affect cost estimating in p…" at bounding box center [295, 68] width 264 height 20
click at [283, 71] on h5 "Which of the following is NOT a constraint that can affect cost estimating in p…" at bounding box center [295, 68] width 264 height 20
drag, startPoint x: 179, startPoint y: 57, endPoint x: 331, endPoint y: 62, distance: 152.5
click at [331, 62] on h5 "Which of the following is NOT a constraint that can affect cost estimating in p…" at bounding box center [295, 68] width 264 height 20
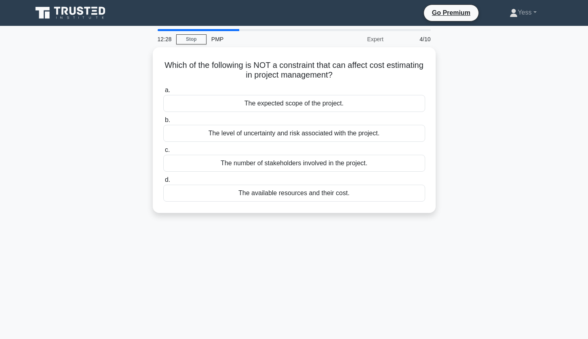
click at [533, 101] on div "Which of the following is NOT a constraint that can affect cost estimating in p…" at bounding box center [294, 134] width 534 height 175
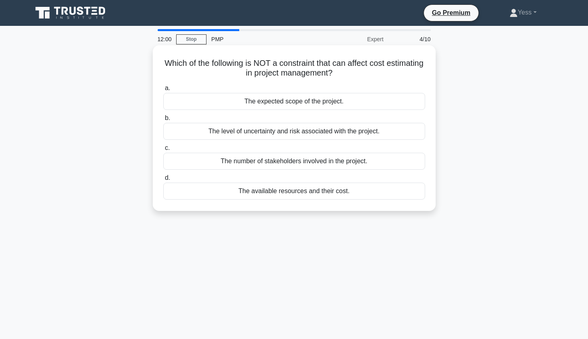
click at [318, 102] on div "The expected scope of the project." at bounding box center [294, 101] width 262 height 17
click at [163, 91] on input "a. The expected scope of the project." at bounding box center [163, 88] width 0 height 5
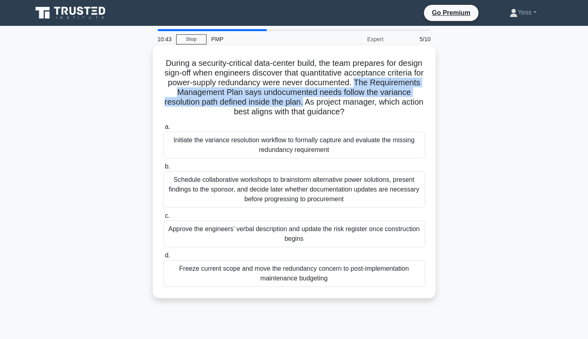
drag, startPoint x: 355, startPoint y: 82, endPoint x: 304, endPoint y: 99, distance: 53.2
click at [304, 99] on h5 "During a security-critical data-center build, the team prepares for design sign…" at bounding box center [295, 87] width 264 height 59
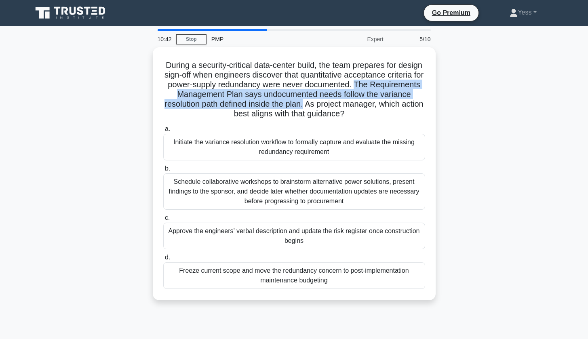
copy h5 "The Requirements Management Plan says undocumented needs follow the variance re…"
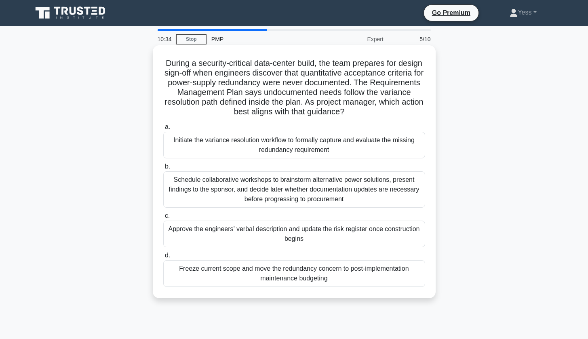
click at [379, 114] on h5 "During a security-critical data-center build, the team prepares for design sign…" at bounding box center [295, 87] width 264 height 59
drag, startPoint x: 386, startPoint y: 64, endPoint x: 213, endPoint y: 70, distance: 173.9
click at [213, 70] on h5 "During a security-critical data-center build, the team prepares for design sign…" at bounding box center [295, 87] width 264 height 59
click at [218, 82] on h5 "During a security-critical data-center build, the team prepares for design sign…" at bounding box center [295, 87] width 264 height 59
drag, startPoint x: 169, startPoint y: 83, endPoint x: 267, endPoint y: 83, distance: 97.4
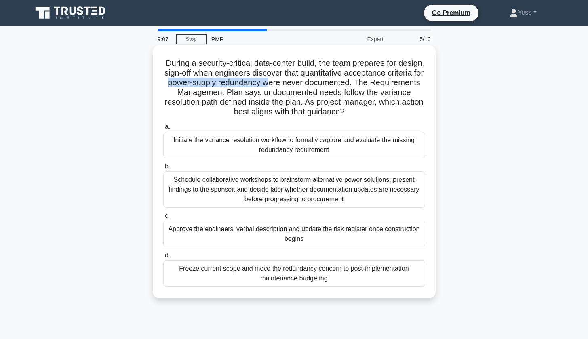
click at [267, 83] on h5 "During a security-critical data-center build, the team prepares for design sign…" at bounding box center [295, 87] width 264 height 59
click at [386, 95] on h5 "During a security-critical data-center build, the team prepares for design sign…" at bounding box center [295, 87] width 264 height 59
click at [328, 146] on div "Initiate the variance resolution workflow to formally capture and evaluate the …" at bounding box center [294, 145] width 262 height 27
click at [163, 130] on input "a. Initiate the variance resolution workflow to formally capture and evaluate t…" at bounding box center [163, 127] width 0 height 5
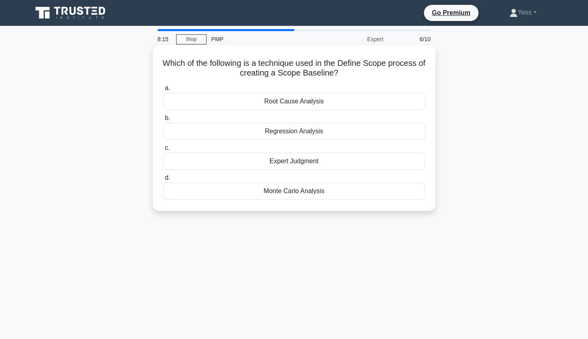
click at [313, 159] on div "Expert Judgment" at bounding box center [294, 161] width 262 height 17
click at [163, 151] on input "c. Expert Judgment" at bounding box center [163, 148] width 0 height 5
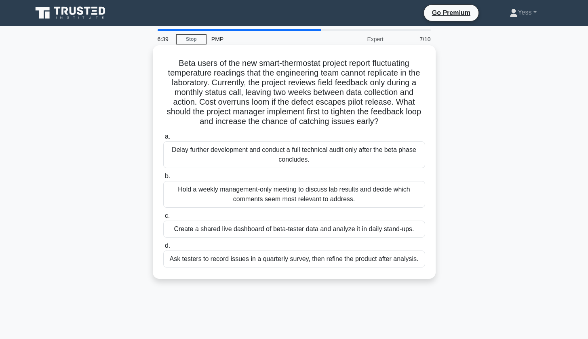
click at [363, 227] on div "Create a shared live dashboard of beta-tester data and analyze it in daily stan…" at bounding box center [294, 229] width 262 height 17
click at [163, 219] on input "c. Create a shared live dashboard of beta-tester data and analyze it in daily s…" at bounding box center [163, 215] width 0 height 5
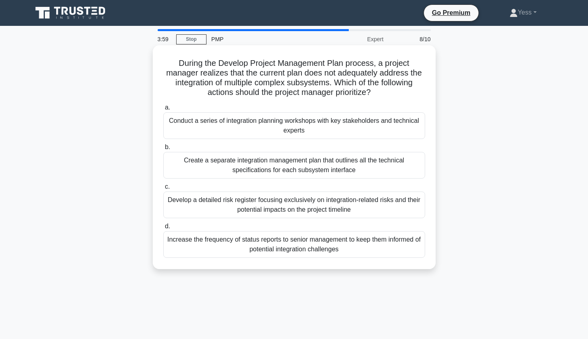
click at [357, 247] on div "Increase the frequency of status reports to senior management to keep them info…" at bounding box center [294, 244] width 262 height 27
click at [163, 229] on input "d. Increase the frequency of status reports to senior management to keep them i…" at bounding box center [163, 226] width 0 height 5
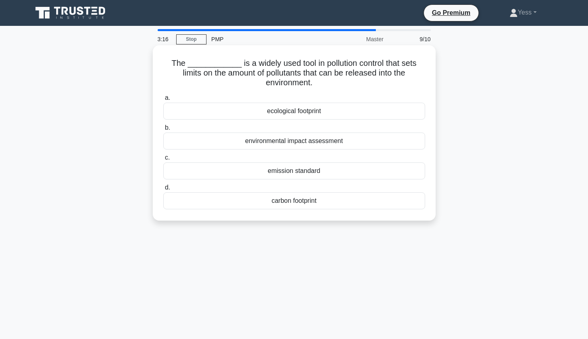
click at [328, 199] on div "carbon footprint" at bounding box center [294, 200] width 262 height 17
click at [163, 190] on input "d. carbon footprint" at bounding box center [163, 187] width 0 height 5
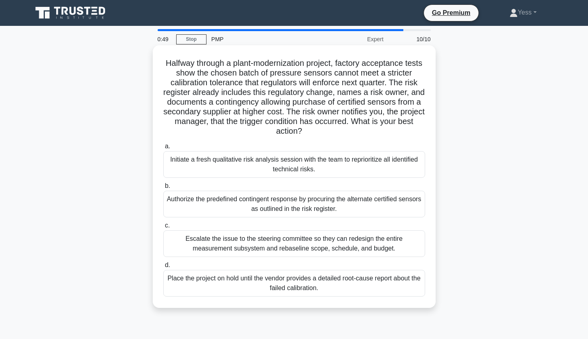
drag, startPoint x: 312, startPoint y: 202, endPoint x: 319, endPoint y: 202, distance: 7.3
click at [312, 202] on div "Authorize the predefined contingent response by procuring the alternate certifi…" at bounding box center [294, 204] width 262 height 27
click at [163, 189] on input "b. Authorize the predefined contingent response by procuring the alternate cert…" at bounding box center [163, 186] width 0 height 5
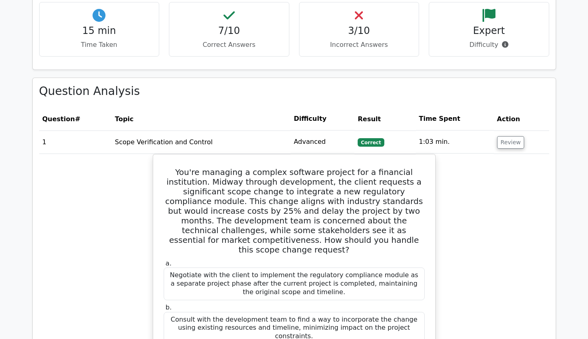
scroll to position [690, 0]
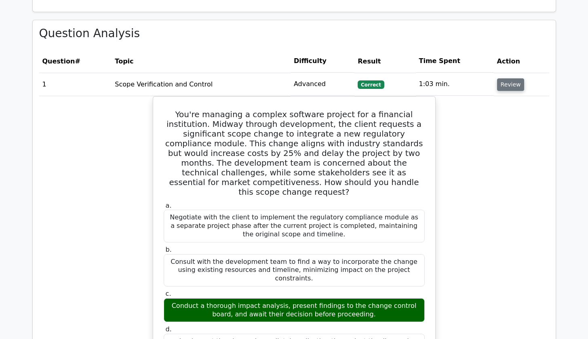
click at [511, 78] on button "Review" at bounding box center [510, 84] width 27 height 13
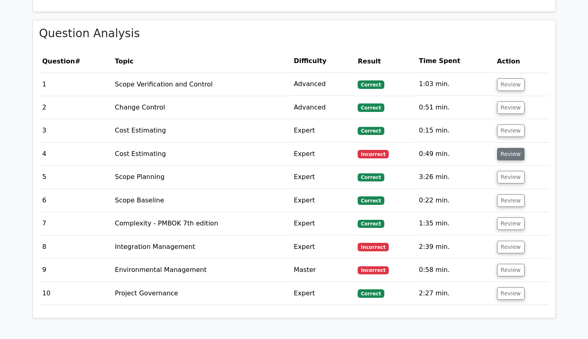
click at [508, 148] on button "Review" at bounding box center [510, 154] width 27 height 13
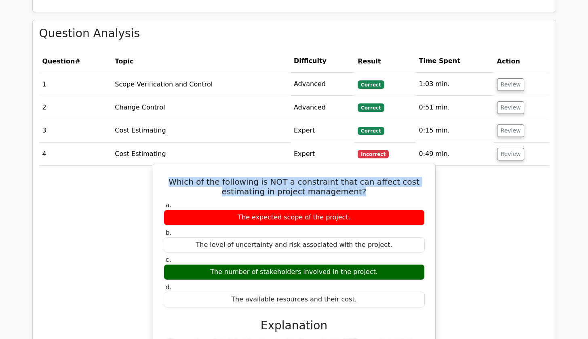
drag, startPoint x: 185, startPoint y: 171, endPoint x: 355, endPoint y: 187, distance: 170.9
click at [355, 187] on div "Which of the following is NOT a constraint that can affect cost estimating in p…" at bounding box center [294, 312] width 276 height 291
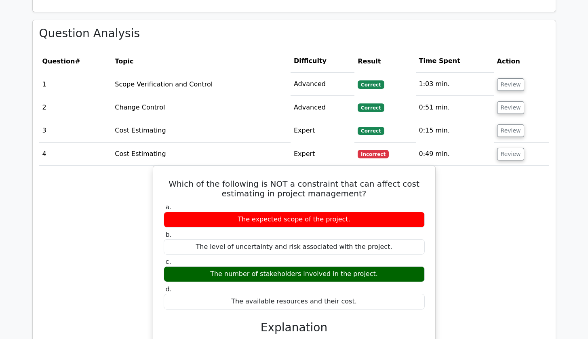
click at [486, 267] on div "Which of the following is NOT a constraint that can affect cost estimating in p…" at bounding box center [294, 320] width 510 height 308
click at [503, 148] on button "Review" at bounding box center [510, 154] width 27 height 13
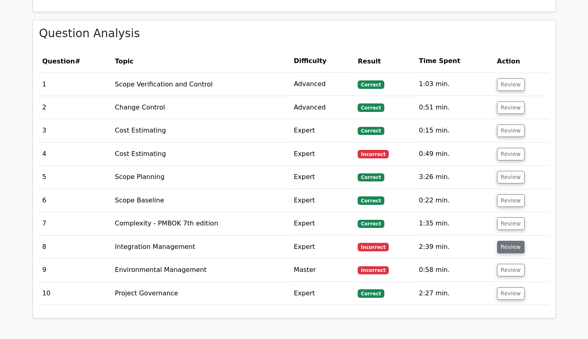
click at [507, 241] on button "Review" at bounding box center [510, 247] width 27 height 13
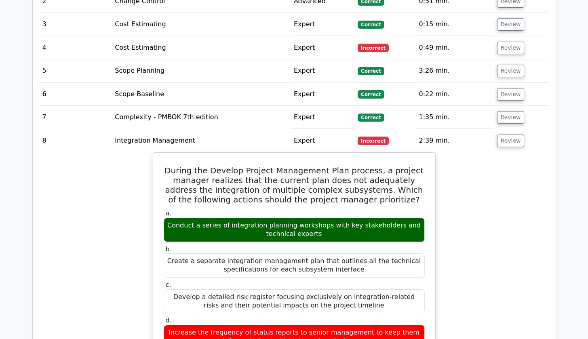
scroll to position [811, 0]
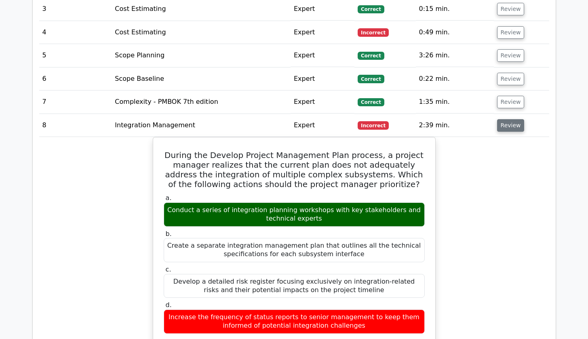
click at [508, 119] on button "Review" at bounding box center [510, 125] width 27 height 13
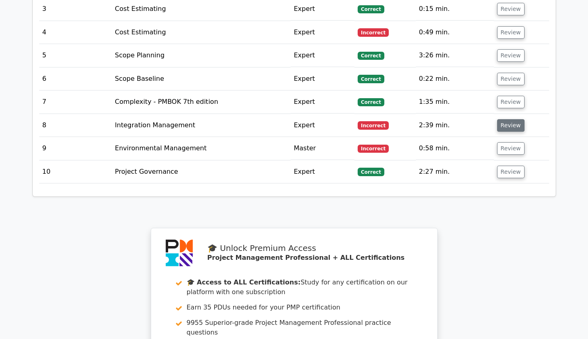
click at [508, 119] on button "Review" at bounding box center [510, 125] width 27 height 13
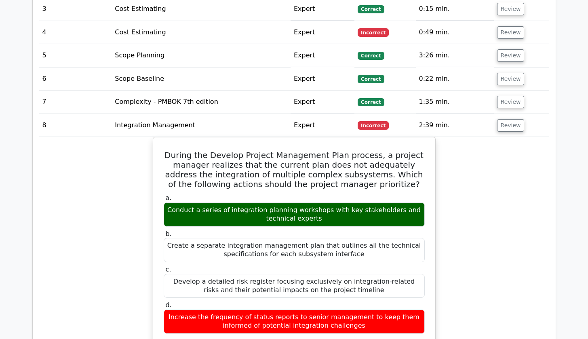
drag, startPoint x: 471, startPoint y: 208, endPoint x: 490, endPoint y: 211, distance: 19.3
